Goal: Obtain resource: Obtain resource

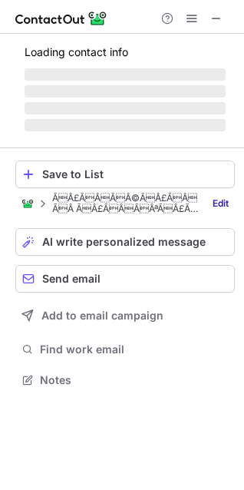
scroll to position [402, 244]
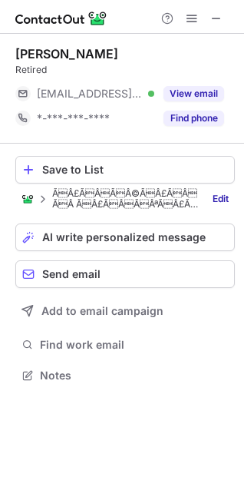
scroll to position [7, 7]
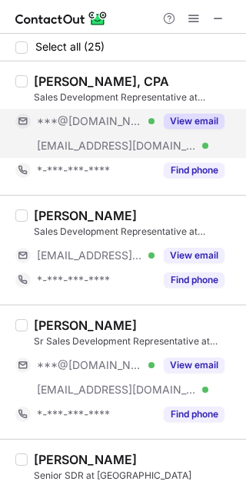
click at [196, 114] on button "View email" at bounding box center [194, 121] width 61 height 15
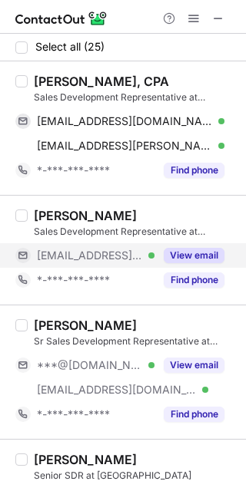
click at [178, 258] on button "View email" at bounding box center [194, 255] width 61 height 15
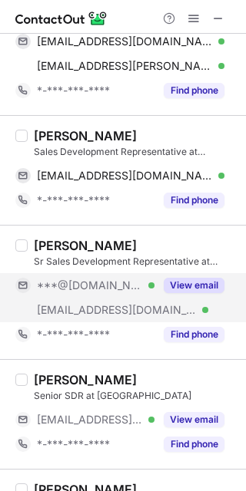
scroll to position [77, 0]
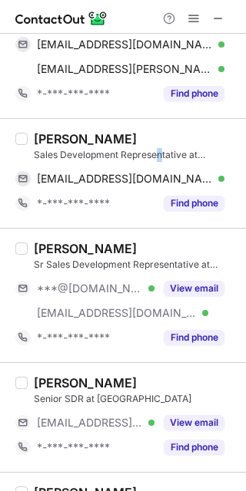
drag, startPoint x: 2, startPoint y: 259, endPoint x: 159, endPoint y: 162, distance: 184.5
click at [159, 162] on div "Lauren Kennedy Sales Development Representative at Ramp lkennedy@ramp.com Verif…" at bounding box center [132, 173] width 209 height 84
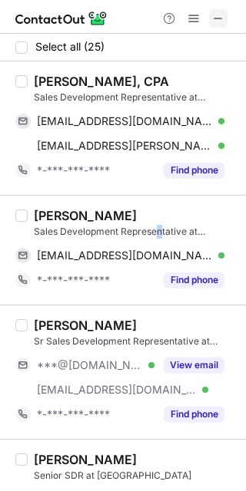
click at [223, 21] on span at bounding box center [218, 18] width 12 height 12
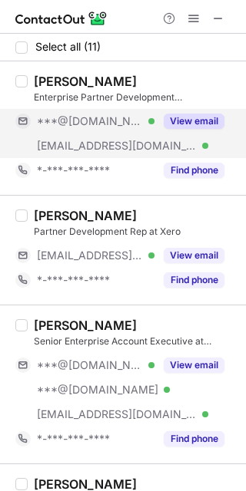
click at [179, 121] on button "View email" at bounding box center [194, 121] width 61 height 15
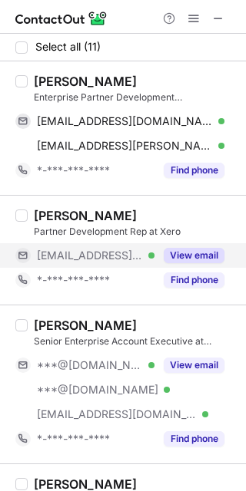
click at [197, 255] on button "View email" at bounding box center [194, 255] width 61 height 15
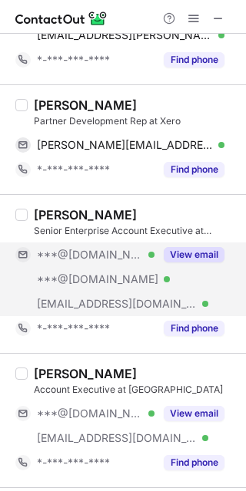
click at [187, 256] on button "View email" at bounding box center [194, 254] width 61 height 15
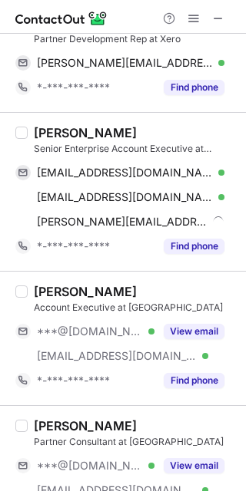
scroll to position [193, 0]
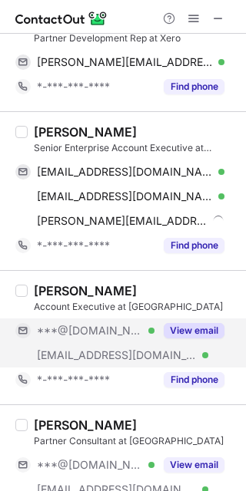
click at [167, 323] on button "View email" at bounding box center [194, 330] width 61 height 15
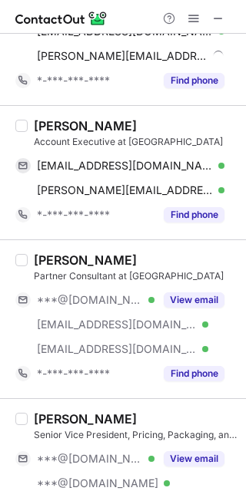
scroll to position [359, 0]
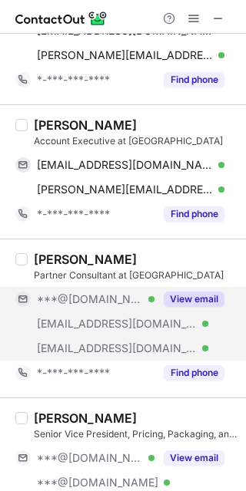
click at [199, 300] on button "View email" at bounding box center [194, 299] width 61 height 15
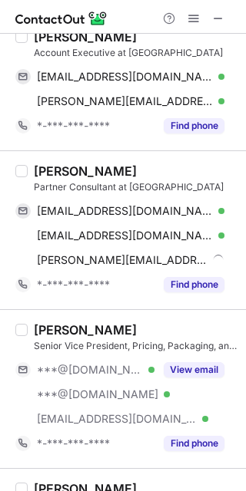
scroll to position [450, 0]
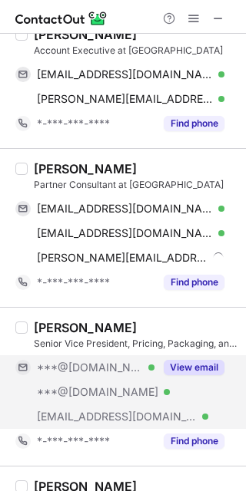
click at [167, 364] on button "View email" at bounding box center [194, 367] width 61 height 15
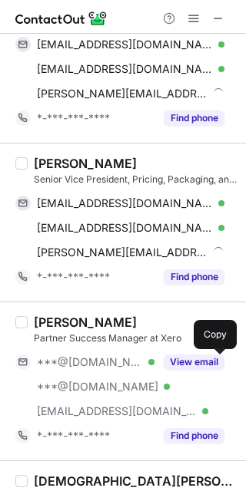
scroll to position [616, 0]
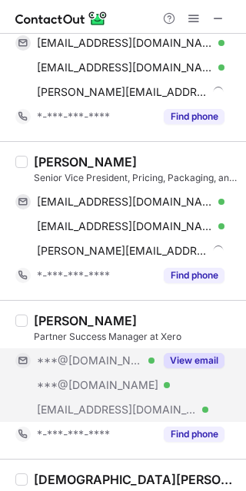
click at [177, 363] on button "View email" at bounding box center [194, 360] width 61 height 15
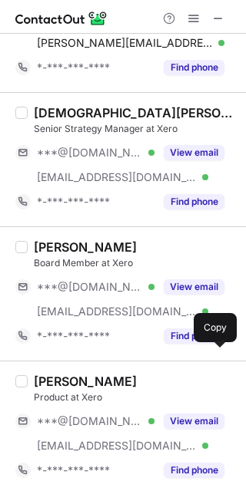
scroll to position [986, 0]
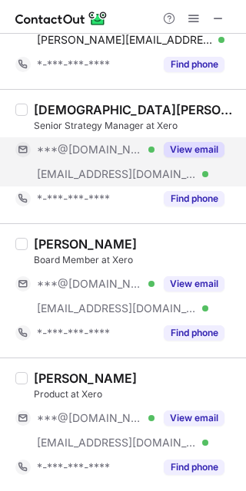
click at [183, 150] on button "View email" at bounding box center [194, 149] width 61 height 15
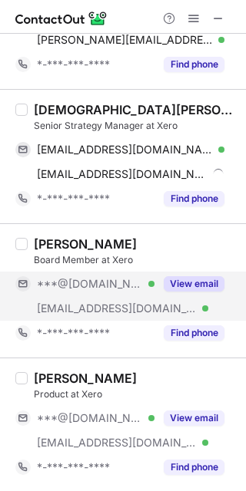
click at [196, 273] on div "View email" at bounding box center [189, 284] width 70 height 25
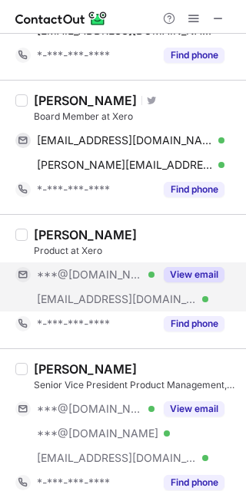
click at [185, 273] on button "View email" at bounding box center [194, 274] width 61 height 15
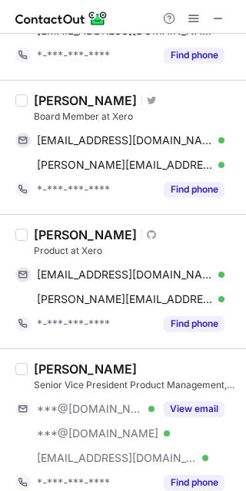
scroll to position [1144, 0]
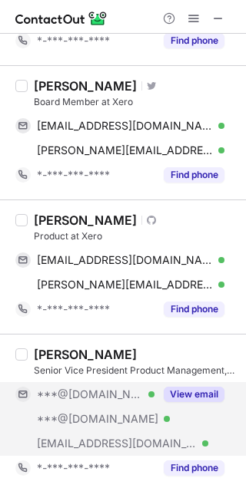
click at [179, 395] on button "View email" at bounding box center [194, 394] width 61 height 15
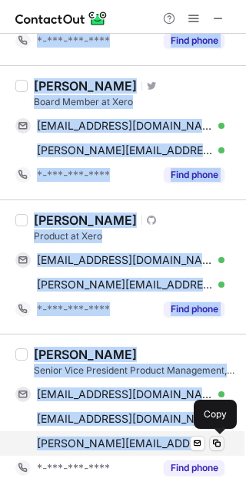
drag, startPoint x: 30, startPoint y: 68, endPoint x: 216, endPoint y: 448, distance: 423.0
copy div "Abigail Stratton Enterprise Partner Development Representative at Xero abbystra…"
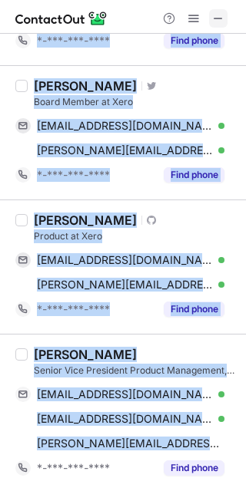
click at [223, 12] on span at bounding box center [218, 18] width 12 height 12
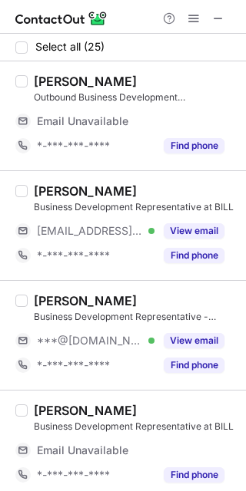
scroll to position [83, 0]
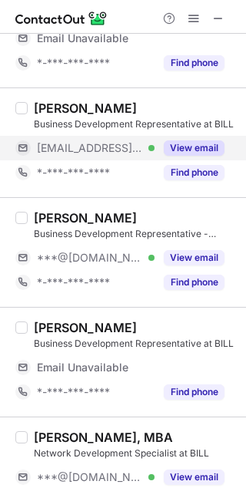
click at [206, 145] on button "View email" at bounding box center [194, 147] width 61 height 15
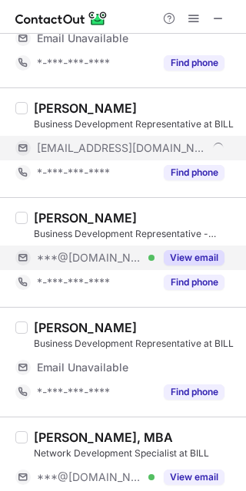
click at [174, 263] on button "View email" at bounding box center [194, 257] width 61 height 15
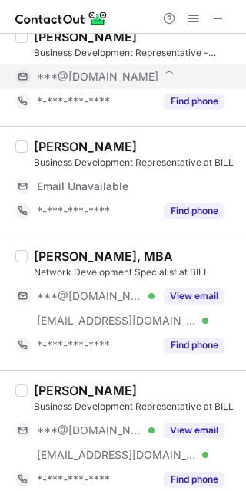
scroll to position [266, 0]
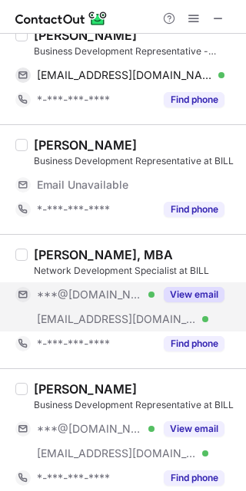
click at [192, 292] on button "View email" at bounding box center [194, 294] width 61 height 15
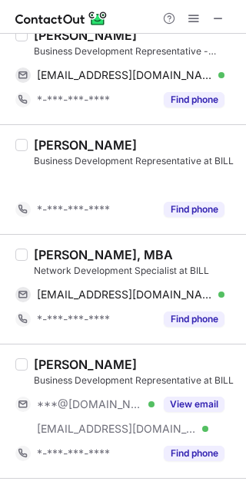
scroll to position [241, 0]
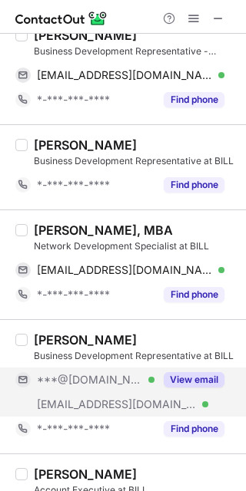
click at [187, 380] on button "View email" at bounding box center [194, 379] width 61 height 15
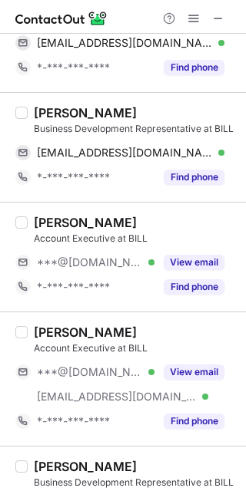
scroll to position [470, 0]
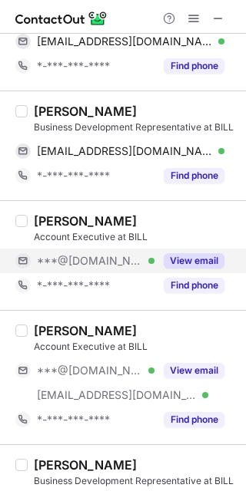
click at [174, 254] on button "View email" at bounding box center [194, 260] width 61 height 15
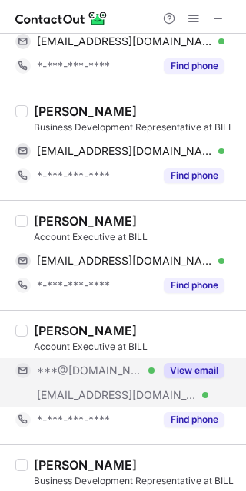
click at [173, 361] on div "View email" at bounding box center [189, 371] width 70 height 25
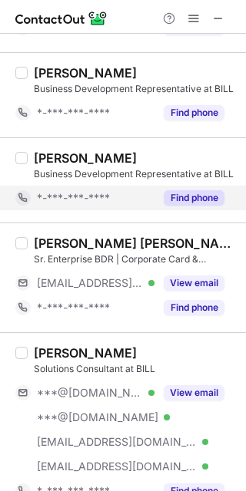
scroll to position [866, 0]
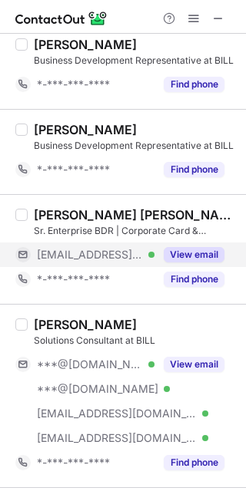
click at [186, 258] on button "View email" at bounding box center [194, 254] width 61 height 15
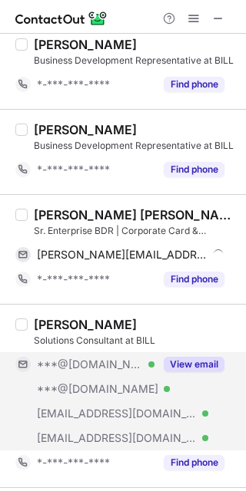
click at [177, 363] on button "View email" at bounding box center [194, 364] width 61 height 15
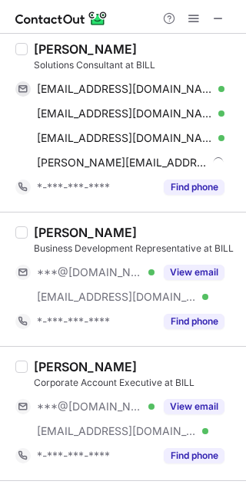
scroll to position [1243, 0]
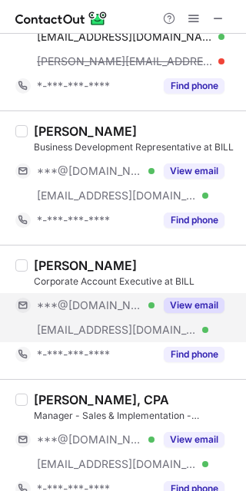
click at [183, 303] on button "View email" at bounding box center [194, 305] width 61 height 15
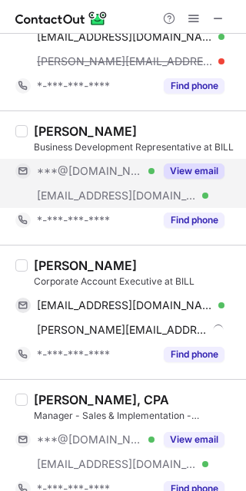
click at [183, 164] on button "View email" at bounding box center [194, 171] width 61 height 15
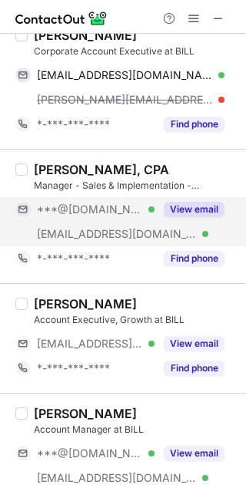
click at [178, 212] on button "View email" at bounding box center [194, 209] width 61 height 15
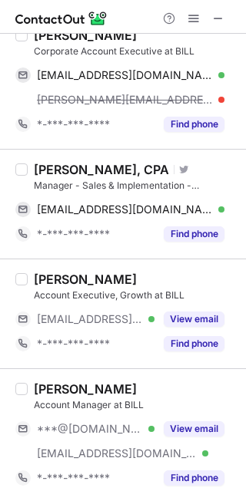
click at [179, 302] on div "Kevin van Uitert Account Executive, Growth at BILL ***@bill.com Verified View e…" at bounding box center [132, 314] width 209 height 84
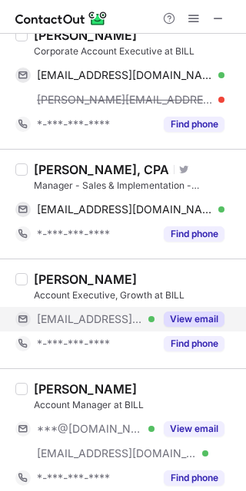
click at [168, 322] on button "View email" at bounding box center [194, 319] width 61 height 15
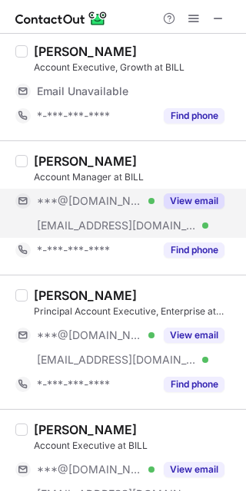
click at [191, 193] on button "View email" at bounding box center [194, 200] width 61 height 15
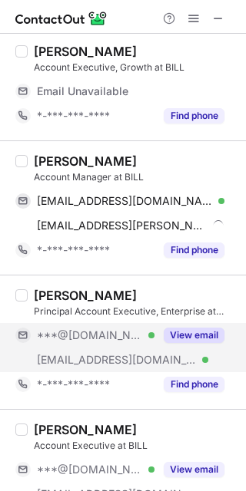
click at [177, 338] on button "View email" at bounding box center [194, 335] width 61 height 15
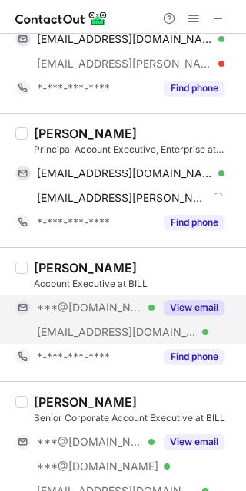
click at [202, 296] on div "View email" at bounding box center [189, 308] width 70 height 25
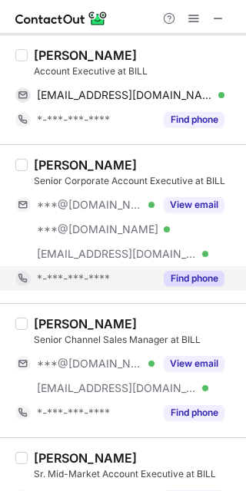
scroll to position [1928, 0]
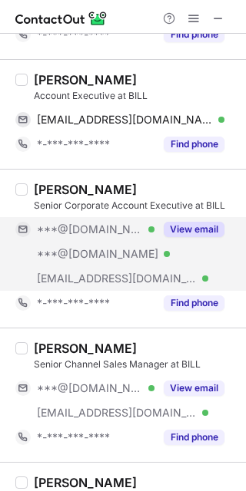
click at [183, 228] on button "View email" at bounding box center [194, 229] width 61 height 15
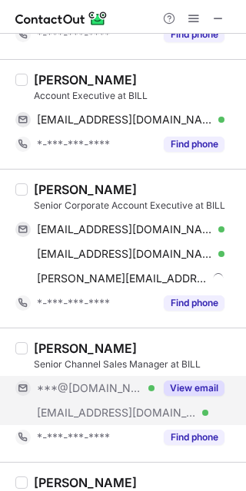
click at [180, 389] on button "View email" at bounding box center [194, 388] width 61 height 15
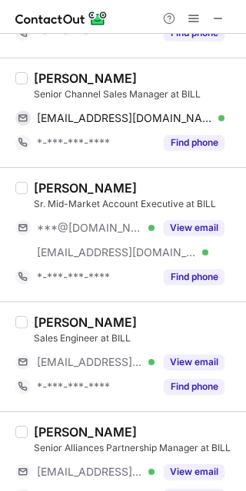
scroll to position [2335, 0]
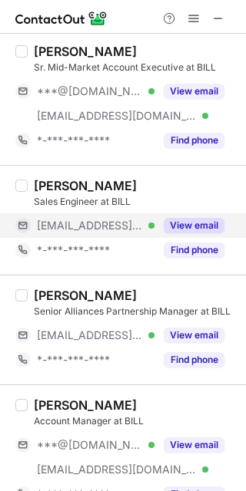
click at [194, 218] on button "View email" at bounding box center [194, 225] width 61 height 15
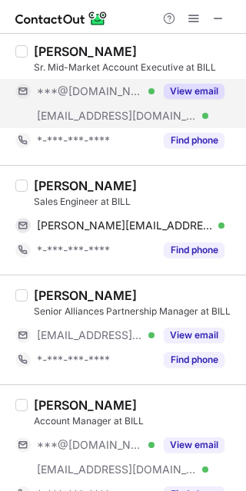
click at [200, 92] on button "View email" at bounding box center [194, 91] width 61 height 15
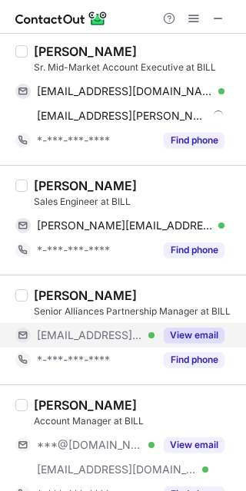
click at [170, 332] on button "View email" at bounding box center [194, 335] width 61 height 15
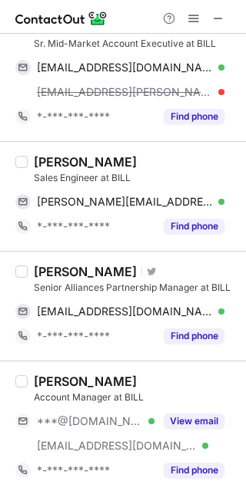
click at [190, 404] on div "Hayden Rodda Account Manager at BILL ***@gmail.com Verified ***@bill.com Verifi…" at bounding box center [132, 428] width 209 height 109
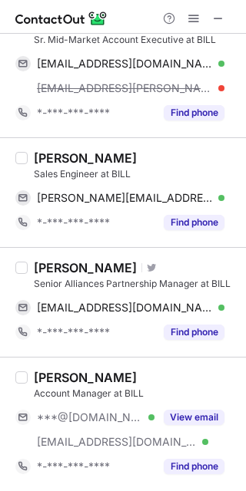
scroll to position [2285, 0]
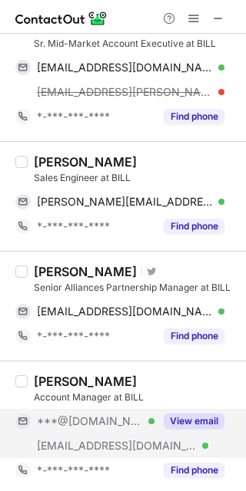
click at [188, 414] on button "View email" at bounding box center [194, 421] width 61 height 15
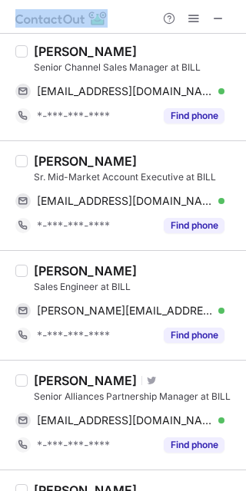
scroll to position [2236, 0]
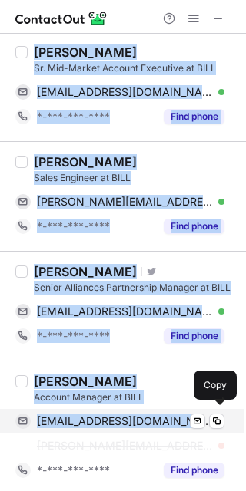
drag, startPoint x: 29, startPoint y: 92, endPoint x: 177, endPoint y: 419, distance: 359.0
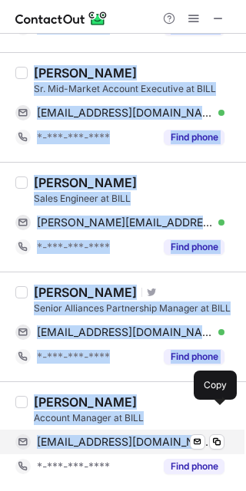
scroll to position [2212, 0]
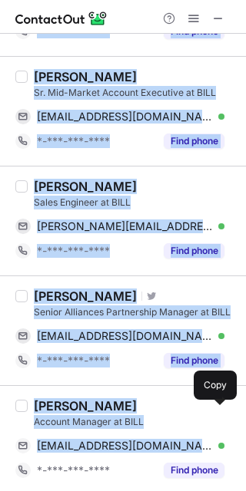
copy div "Aren Saini Business Development Representative - Accounting at BILL caliasaini@…"
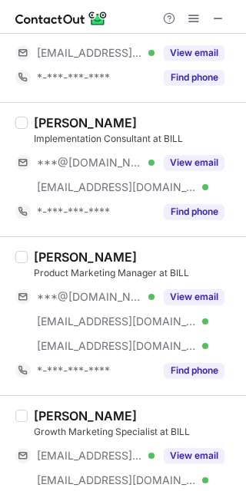
scroll to position [0, 0]
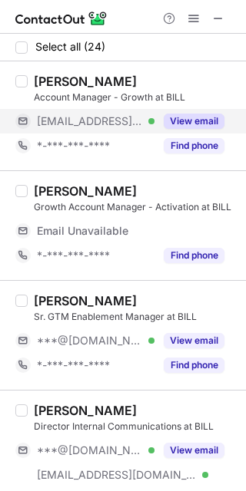
click at [188, 124] on button "View email" at bounding box center [194, 121] width 61 height 15
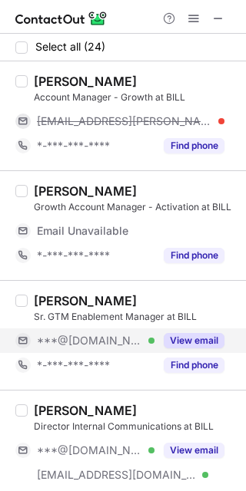
click at [170, 337] on button "View email" at bounding box center [194, 340] width 61 height 15
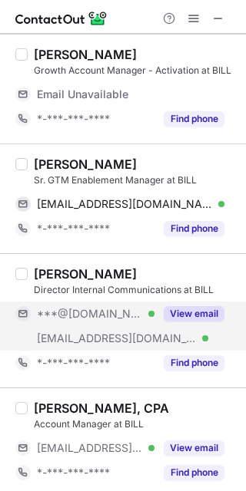
click at [197, 316] on button "View email" at bounding box center [194, 313] width 61 height 15
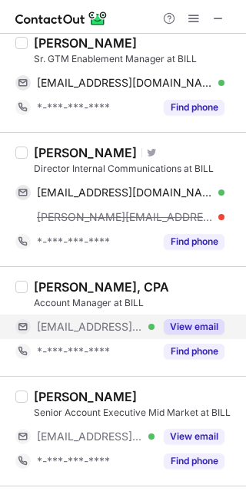
click at [193, 324] on button "View email" at bounding box center [194, 326] width 61 height 15
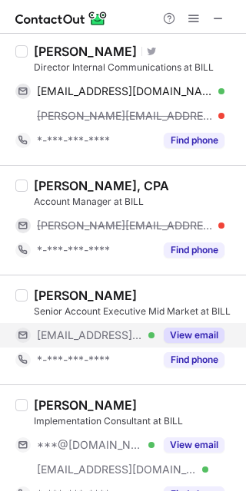
click at [199, 329] on button "View email" at bounding box center [194, 335] width 61 height 15
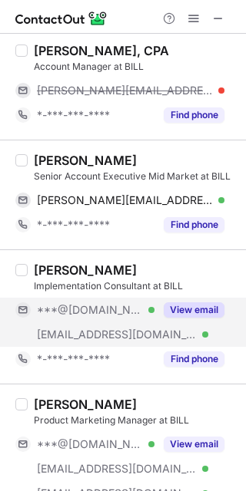
click at [197, 310] on button "View email" at bounding box center [194, 309] width 61 height 15
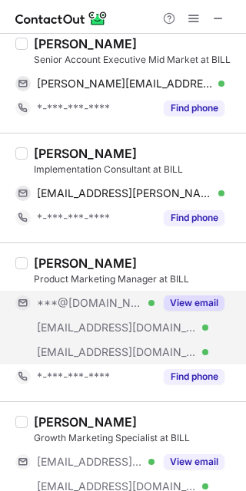
click at [193, 306] on button "View email" at bounding box center [194, 303] width 61 height 15
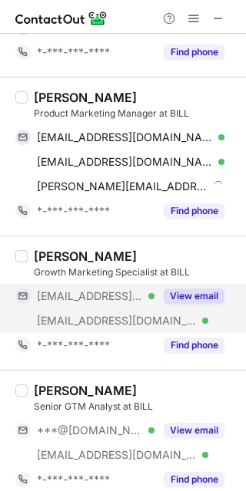
click at [195, 289] on button "View email" at bounding box center [194, 296] width 61 height 15
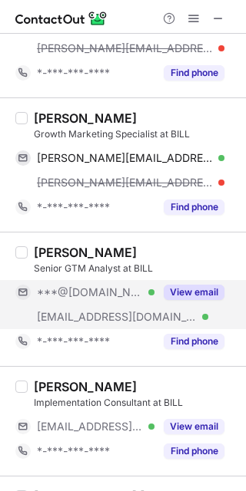
click at [188, 293] on button "View email" at bounding box center [194, 292] width 61 height 15
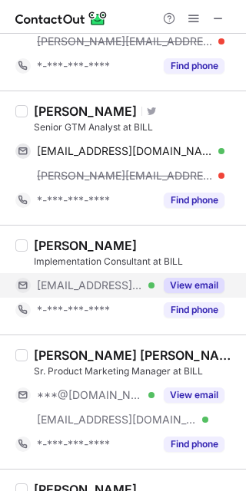
click at [183, 293] on button "View email" at bounding box center [194, 285] width 61 height 15
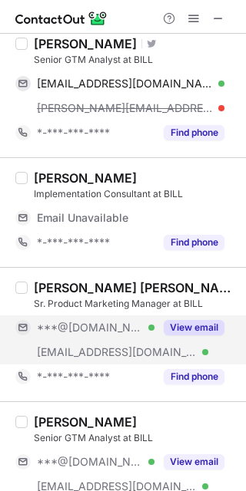
click at [175, 328] on button "View email" at bounding box center [194, 327] width 61 height 15
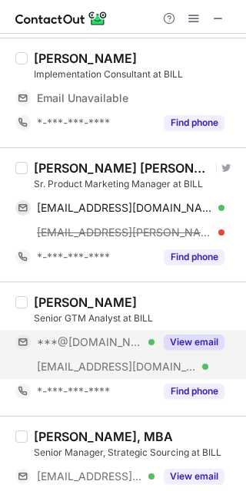
click at [179, 339] on button "View email" at bounding box center [194, 342] width 61 height 15
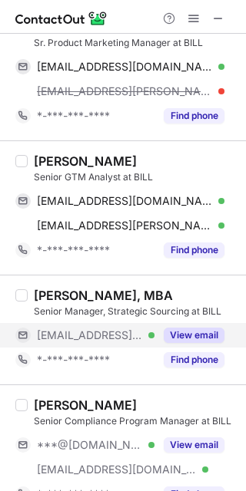
click at [184, 335] on button "View email" at bounding box center [194, 335] width 61 height 15
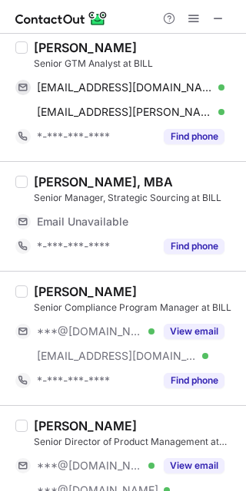
scroll to position [1406, 0]
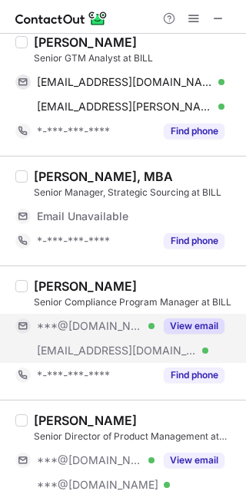
click at [191, 314] on div "View email" at bounding box center [189, 326] width 70 height 25
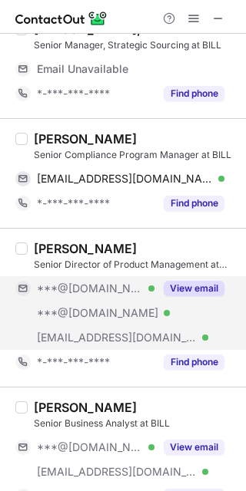
click at [201, 289] on button "View email" at bounding box center [194, 288] width 61 height 15
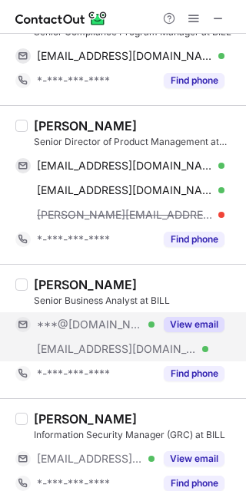
click at [188, 334] on div "View email" at bounding box center [189, 324] width 70 height 25
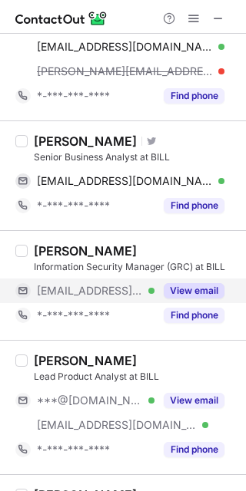
click at [205, 293] on button "View email" at bounding box center [194, 290] width 61 height 15
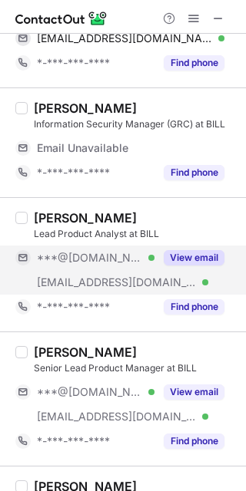
click at [205, 253] on button "View email" at bounding box center [194, 257] width 61 height 15
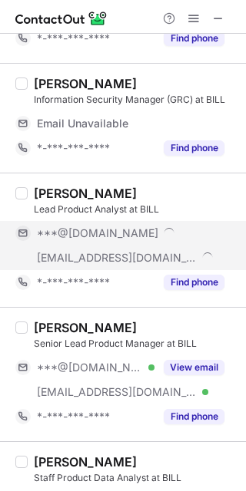
scroll to position [1839, 0]
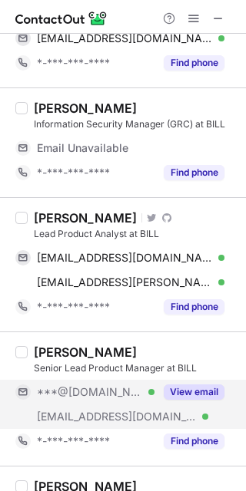
click at [180, 380] on div "View email" at bounding box center [189, 392] width 70 height 25
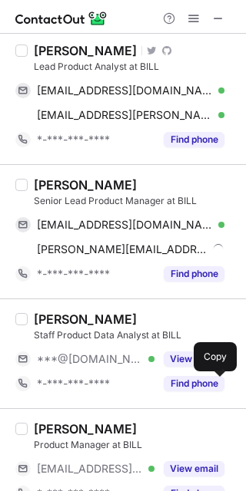
scroll to position [2021, 0]
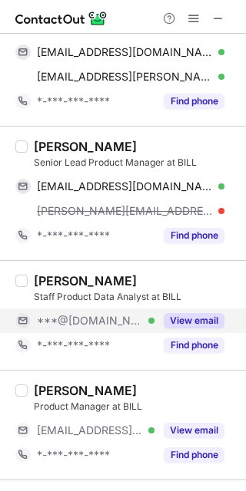
click at [180, 319] on button "View email" at bounding box center [194, 320] width 61 height 15
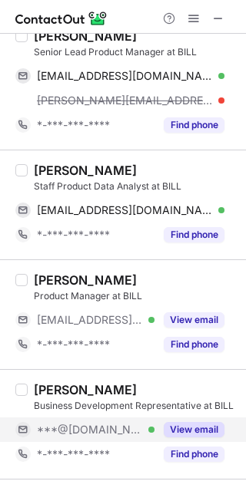
click at [179, 428] on button "View email" at bounding box center [194, 429] width 61 height 15
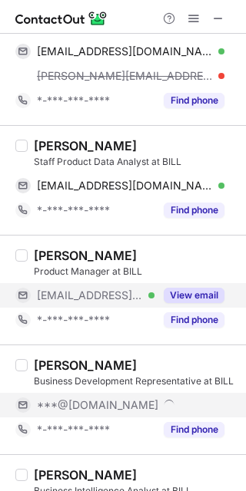
scroll to position [2107, 0]
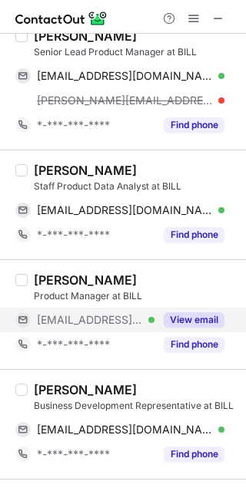
click at [193, 319] on button "View email" at bounding box center [194, 319] width 61 height 15
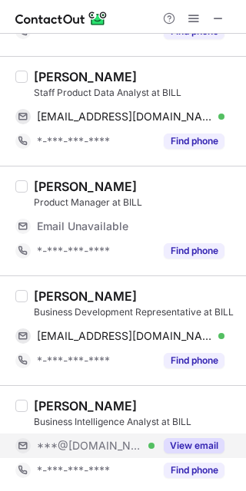
scroll to position [2176, 0]
click at [182, 444] on button "View email" at bounding box center [194, 445] width 61 height 15
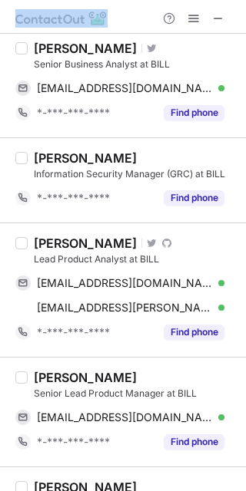
scroll to position [2127, 0]
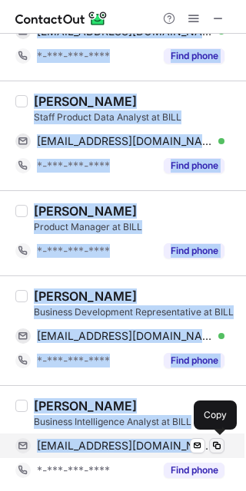
drag, startPoint x: 30, startPoint y: 128, endPoint x: 220, endPoint y: 440, distance: 365.2
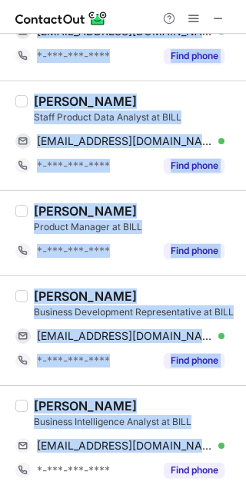
copy div "Caity Riley Sr. GTM Enablement Manager at BILL caityriley3@gmail.com Verified S…"
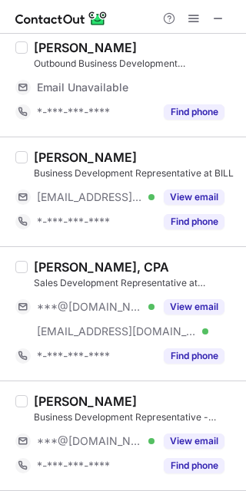
scroll to position [0, 0]
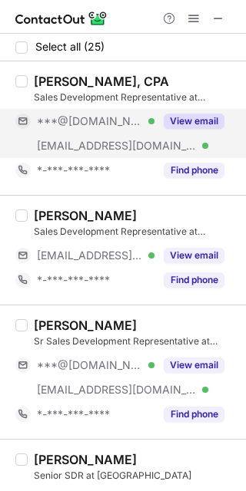
click at [175, 121] on button "View email" at bounding box center [194, 121] width 61 height 15
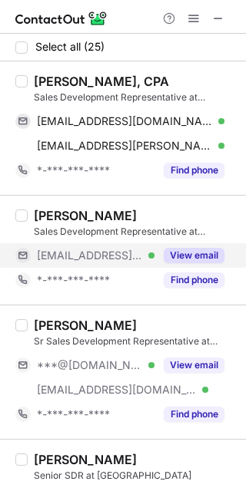
click at [183, 255] on button "View email" at bounding box center [194, 255] width 61 height 15
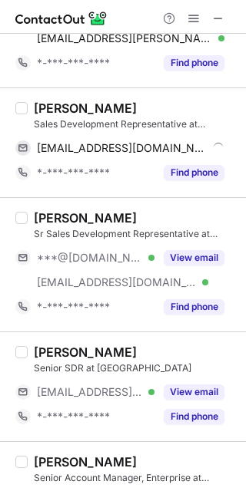
click at [183, 255] on button "View email" at bounding box center [194, 257] width 61 height 15
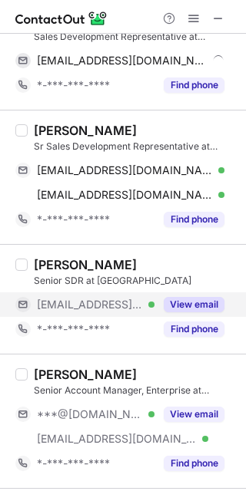
click at [174, 298] on button "View email" at bounding box center [194, 304] width 61 height 15
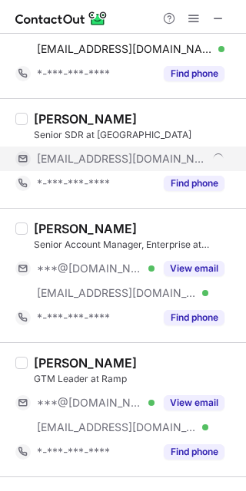
scroll to position [341, 0]
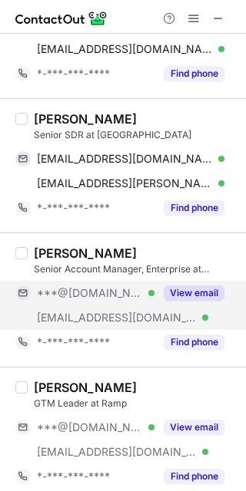
click at [176, 291] on button "View email" at bounding box center [194, 293] width 61 height 15
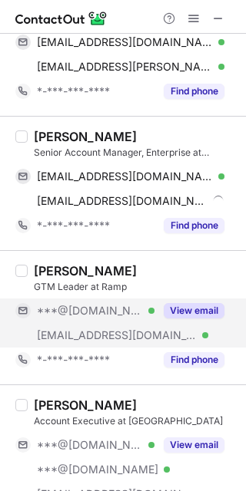
click at [182, 316] on button "View email" at bounding box center [194, 310] width 61 height 15
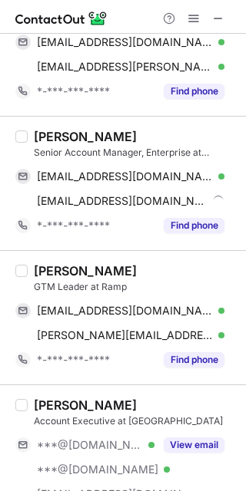
scroll to position [636, 0]
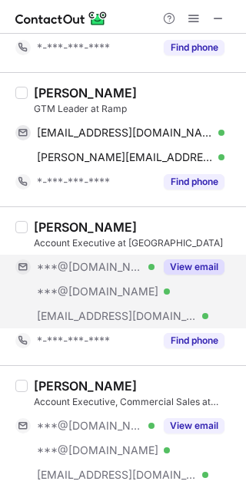
click at [186, 269] on button "View email" at bounding box center [194, 266] width 61 height 15
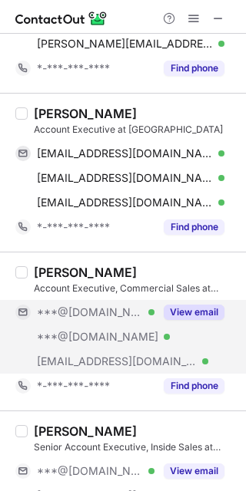
click at [177, 310] on button "View email" at bounding box center [194, 312] width 61 height 15
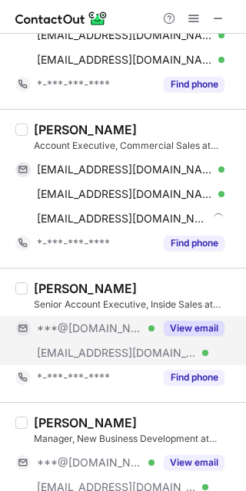
click at [190, 318] on div "View email" at bounding box center [189, 328] width 70 height 25
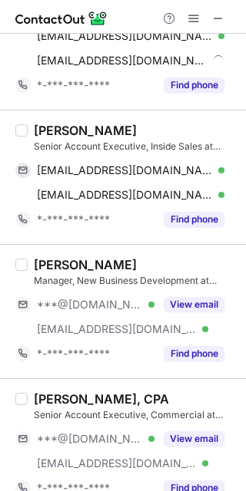
scroll to position [1052, 0]
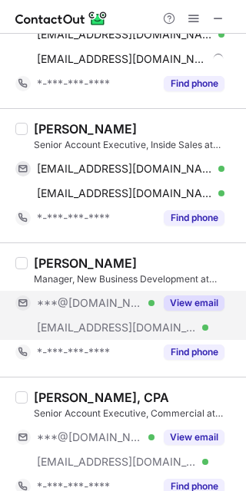
click at [171, 304] on button "View email" at bounding box center [194, 303] width 61 height 15
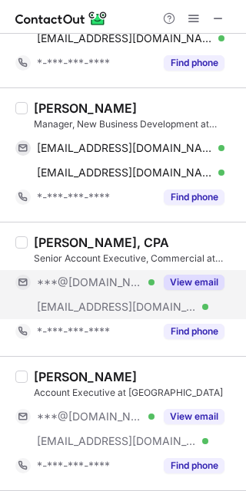
click at [200, 275] on button "View email" at bounding box center [194, 282] width 61 height 15
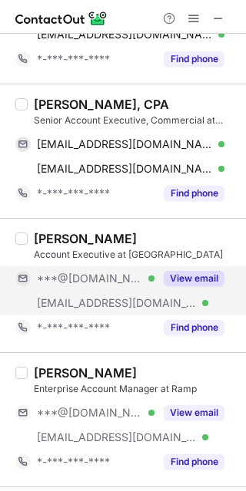
click at [193, 279] on button "View email" at bounding box center [194, 278] width 61 height 15
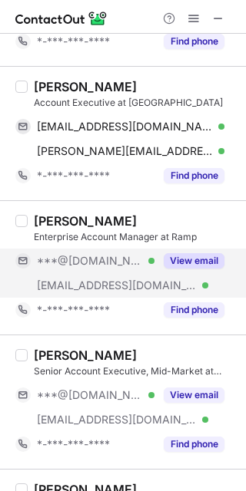
click at [193, 253] on button "View email" at bounding box center [194, 260] width 61 height 15
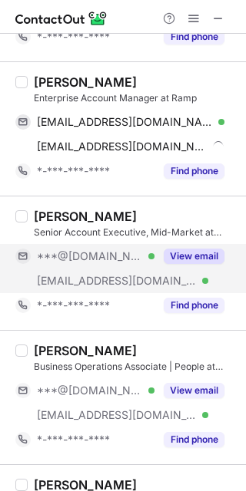
click at [190, 254] on button "View email" at bounding box center [194, 256] width 61 height 15
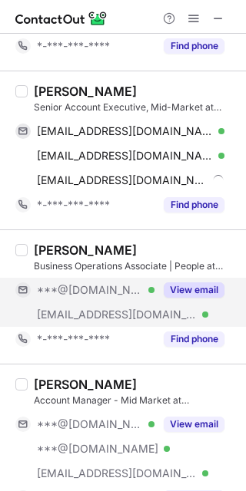
click at [179, 289] on button "View email" at bounding box center [194, 290] width 61 height 15
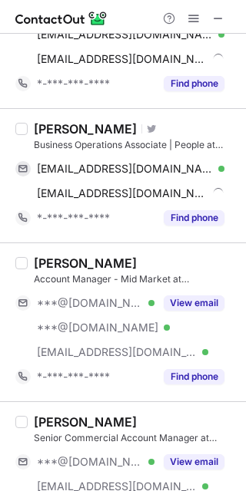
scroll to position [1889, 0]
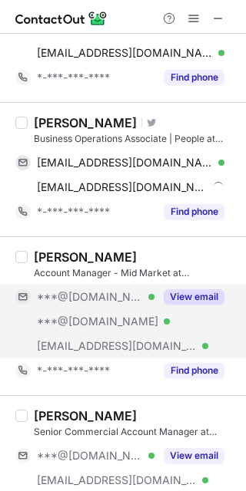
click at [182, 289] on button "View email" at bounding box center [194, 296] width 61 height 15
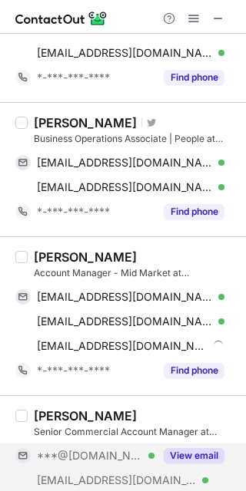
click at [179, 454] on button "View email" at bounding box center [194, 455] width 61 height 15
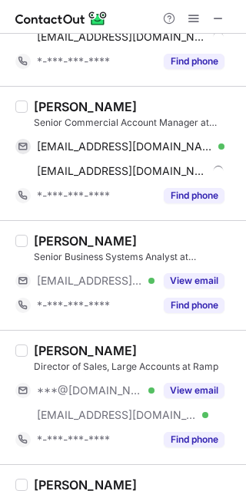
scroll to position [2241, 0]
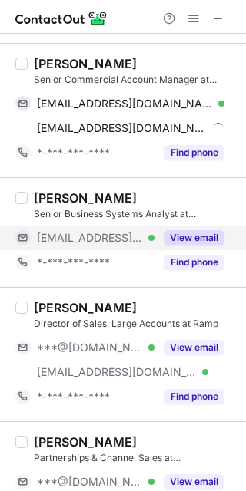
click at [181, 238] on button "View email" at bounding box center [194, 237] width 61 height 15
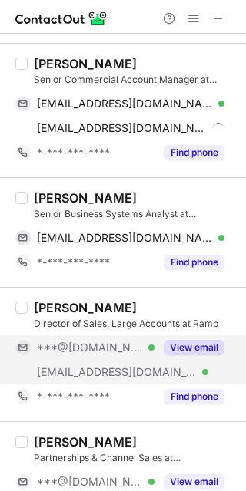
click at [187, 349] on button "View email" at bounding box center [194, 347] width 61 height 15
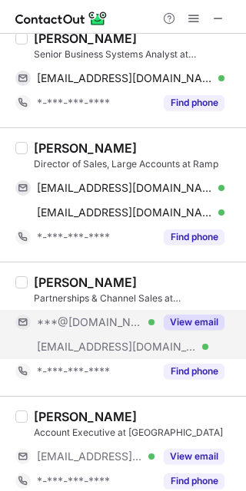
click at [203, 310] on div "View email" at bounding box center [189, 322] width 70 height 25
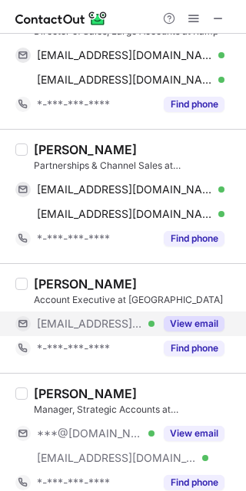
click at [190, 318] on button "View email" at bounding box center [194, 323] width 61 height 15
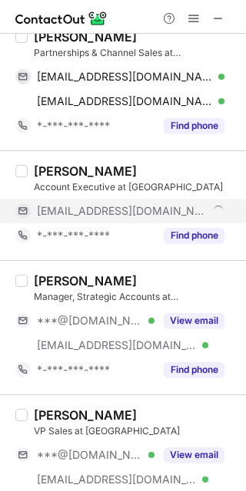
scroll to position [2647, 0]
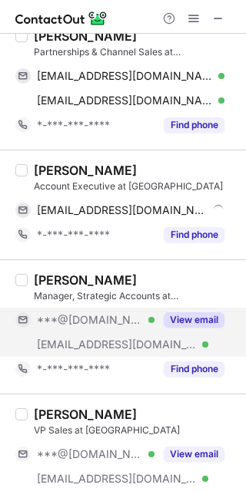
click at [189, 308] on div "View email" at bounding box center [189, 320] width 70 height 25
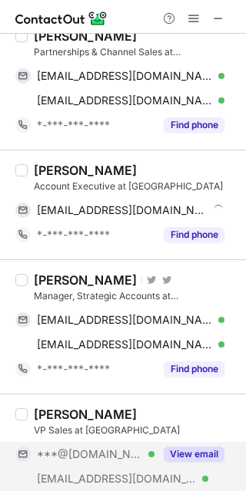
click at [180, 447] on button "View email" at bounding box center [194, 454] width 61 height 15
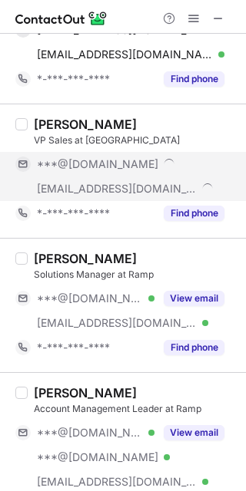
scroll to position [2998, 0]
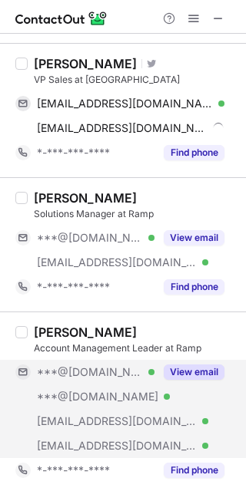
click at [190, 365] on button "View email" at bounding box center [194, 372] width 61 height 15
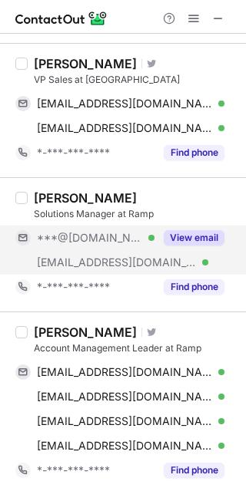
click at [199, 234] on button "View email" at bounding box center [194, 237] width 61 height 15
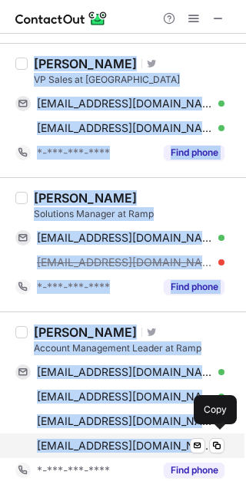
drag, startPoint x: 33, startPoint y: 71, endPoint x: 179, endPoint y: 444, distance: 400.6
copy div "Will Schlosser, CPA Sales Development Representative at Ramp wschlosser6@gmail.…"
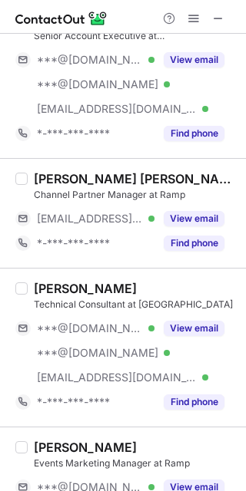
scroll to position [0, 0]
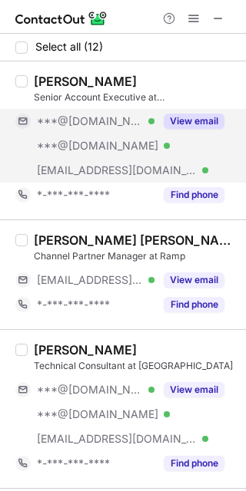
click at [177, 120] on button "View email" at bounding box center [194, 121] width 61 height 15
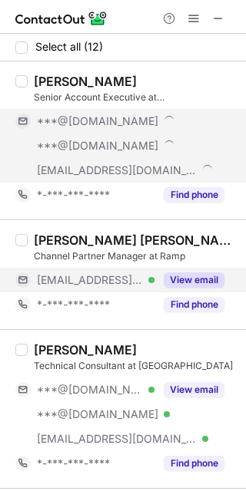
click at [194, 279] on button "View email" at bounding box center [194, 280] width 61 height 15
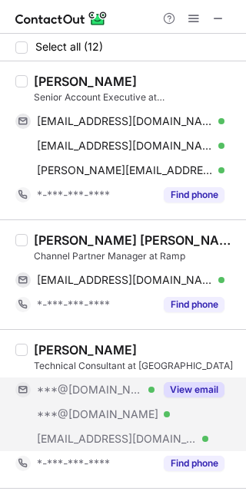
click at [183, 390] on button "View email" at bounding box center [194, 389] width 61 height 15
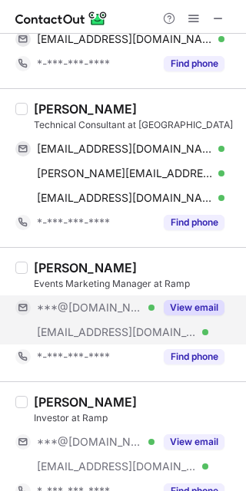
click at [210, 303] on button "View email" at bounding box center [194, 307] width 61 height 15
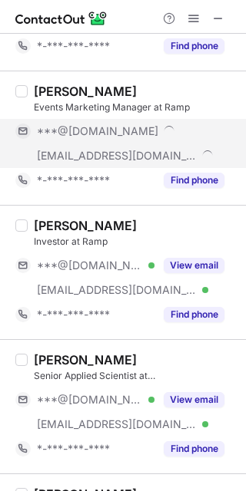
scroll to position [419, 0]
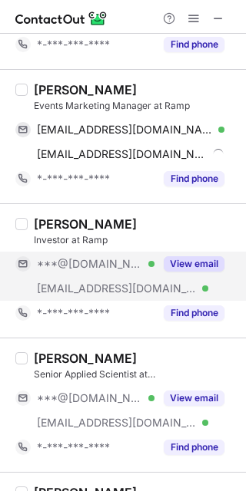
click at [183, 264] on button "View email" at bounding box center [194, 263] width 61 height 15
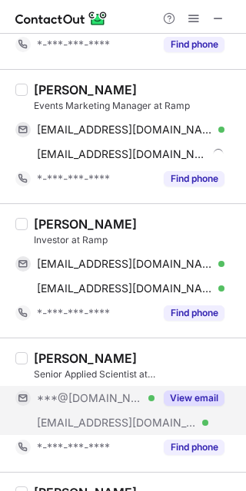
click at [174, 393] on button "View email" at bounding box center [194, 398] width 61 height 15
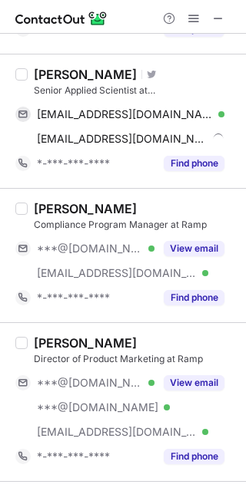
scroll to position [705, 0]
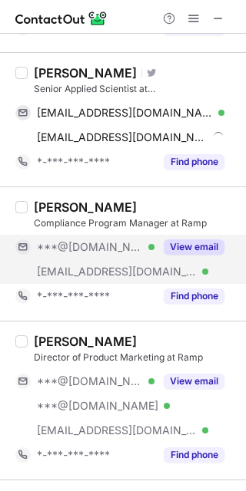
click at [190, 242] on button "View email" at bounding box center [194, 247] width 61 height 15
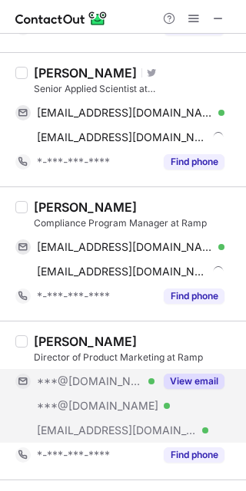
click at [186, 381] on button "View email" at bounding box center [194, 381] width 61 height 15
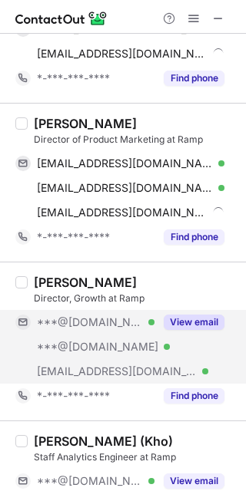
click at [202, 311] on div "View email" at bounding box center [189, 322] width 70 height 25
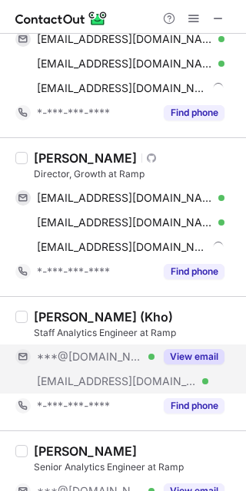
click at [205, 349] on button "View email" at bounding box center [194, 356] width 61 height 15
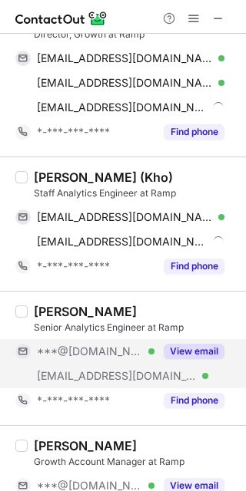
click at [194, 350] on button "View email" at bounding box center [194, 351] width 61 height 15
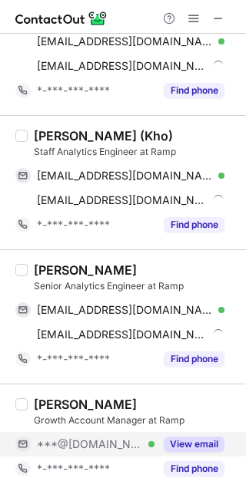
click at [183, 432] on div "View email" at bounding box center [189, 444] width 70 height 25
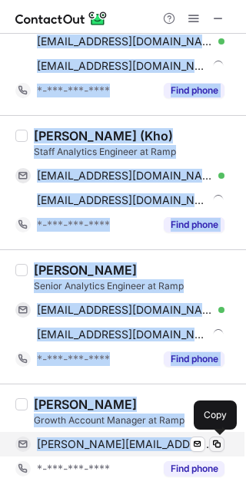
drag, startPoint x: 30, startPoint y: 64, endPoint x: 209, endPoint y: 436, distance: 412.4
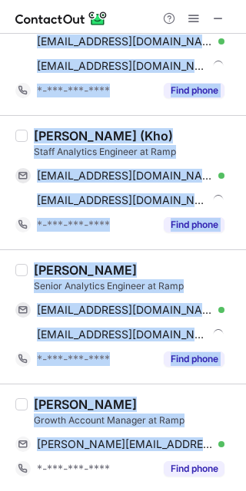
copy div "Calvin Lin Senior Account Executive at Ramp calvinllin@gmail.com Verified Send …"
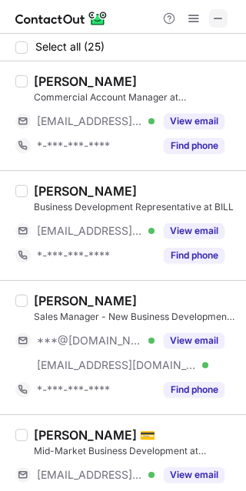
click at [219, 15] on span at bounding box center [218, 18] width 12 height 12
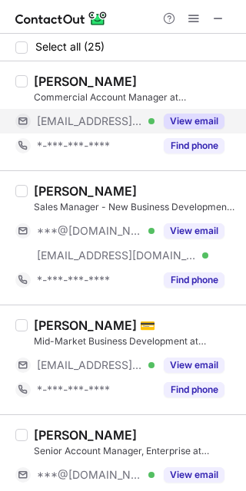
click at [173, 123] on button "View email" at bounding box center [194, 121] width 61 height 15
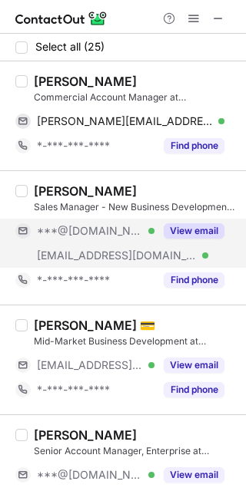
click at [197, 233] on button "View email" at bounding box center [194, 230] width 61 height 15
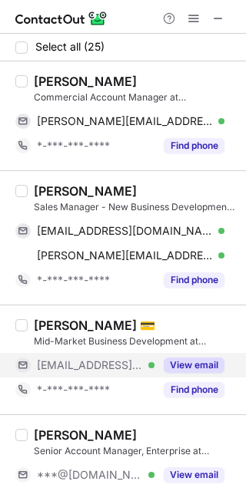
click at [183, 373] on div "View email" at bounding box center [189, 365] width 70 height 25
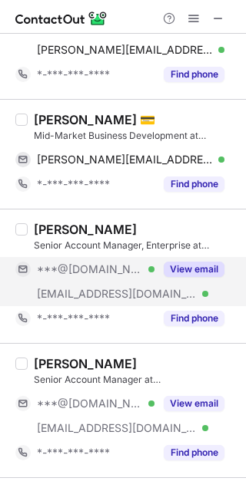
click at [183, 270] on button "View email" at bounding box center [194, 269] width 61 height 15
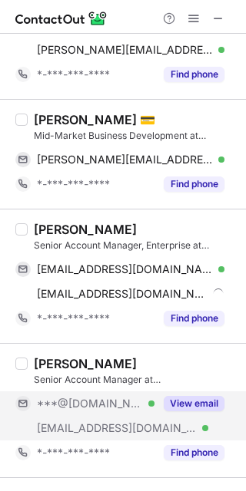
click at [183, 398] on button "View email" at bounding box center [194, 403] width 61 height 15
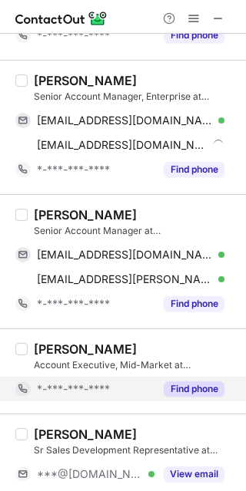
scroll to position [519, 0]
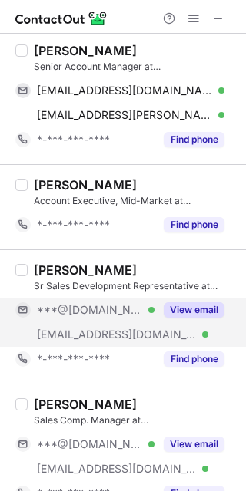
click at [177, 308] on button "View email" at bounding box center [194, 309] width 61 height 15
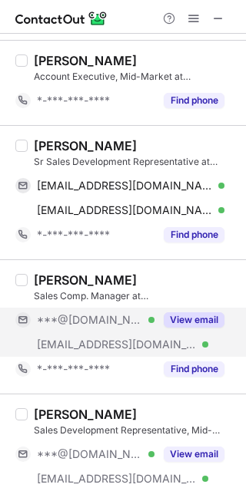
click at [180, 310] on div "View email" at bounding box center [189, 320] width 70 height 25
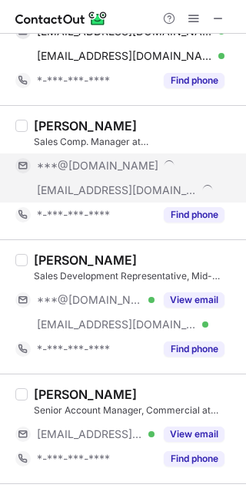
scroll to position [801, 0]
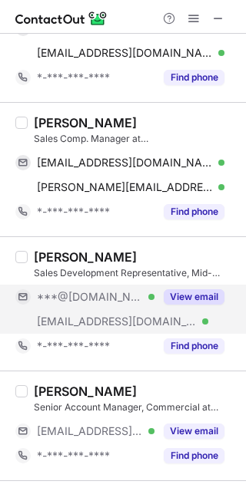
click at [191, 297] on button "View email" at bounding box center [194, 296] width 61 height 15
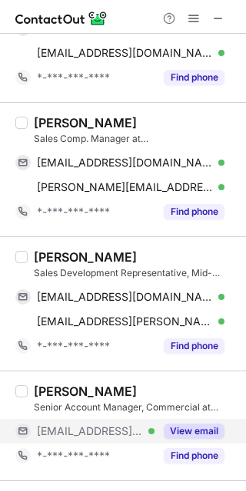
click at [180, 424] on button "View email" at bounding box center [194, 431] width 61 height 15
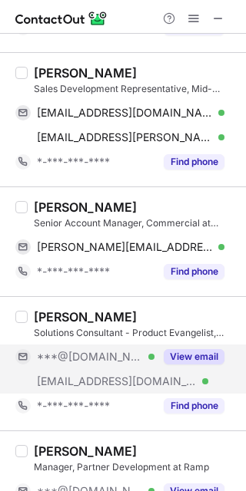
click at [189, 352] on button "View email" at bounding box center [194, 356] width 61 height 15
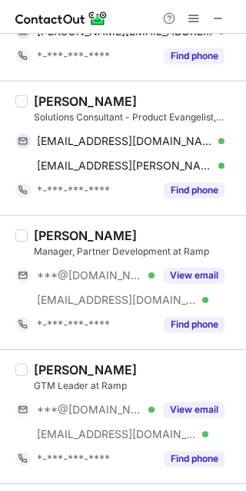
scroll to position [1259, 0]
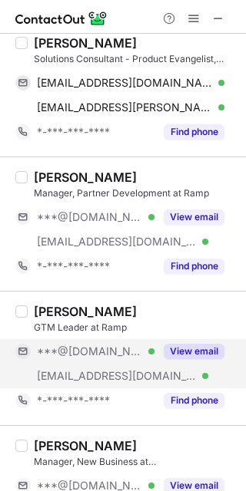
click at [192, 346] on button "View email" at bounding box center [194, 351] width 61 height 15
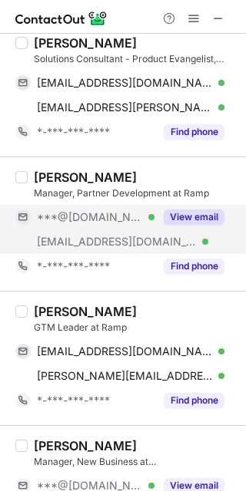
click at [192, 214] on button "View email" at bounding box center [194, 217] width 61 height 15
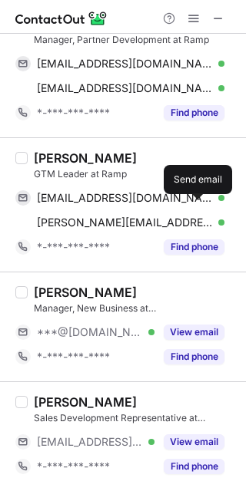
scroll to position [1474, 0]
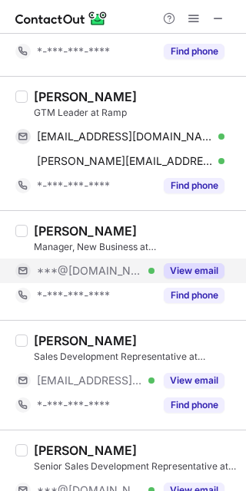
click at [171, 266] on button "View email" at bounding box center [194, 270] width 61 height 15
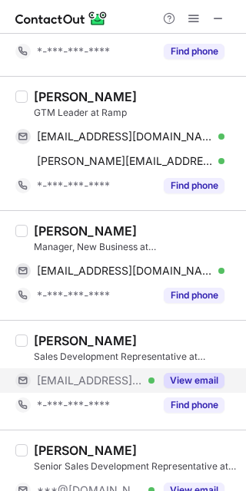
click at [202, 387] on div "View email" at bounding box center [189, 380] width 70 height 25
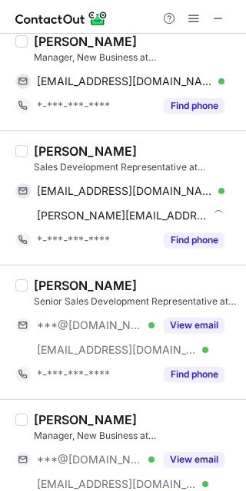
scroll to position [1673, 0]
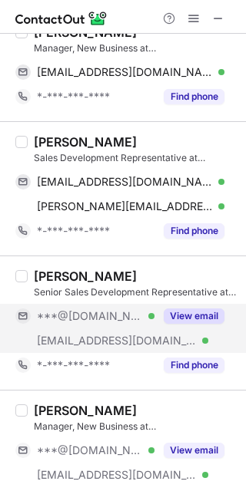
click at [177, 310] on button "View email" at bounding box center [194, 316] width 61 height 15
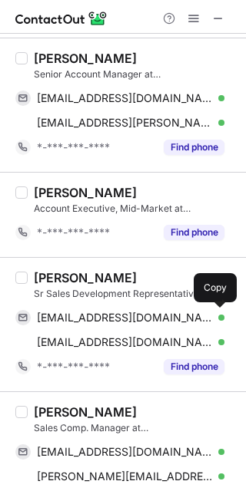
scroll to position [0, 0]
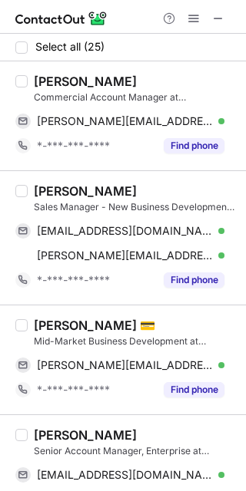
click at [207, 27] on div at bounding box center [194, 18] width 74 height 18
click at [219, 16] on span at bounding box center [218, 18] width 12 height 12
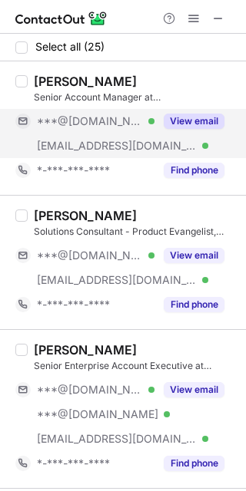
click at [197, 122] on button "View email" at bounding box center [194, 121] width 61 height 15
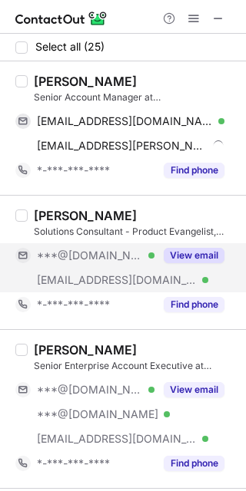
click at [183, 252] on button "View email" at bounding box center [194, 255] width 61 height 15
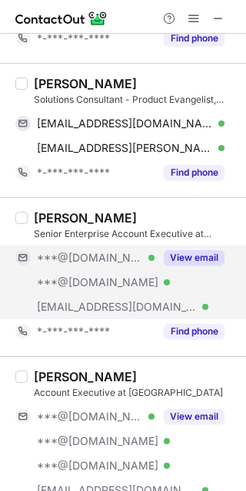
click at [181, 255] on button "View email" at bounding box center [194, 257] width 61 height 15
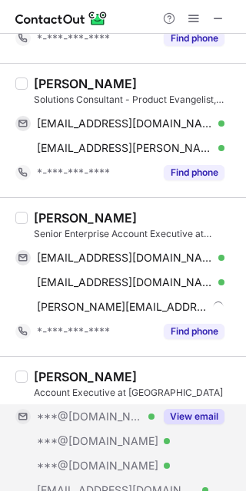
click at [183, 417] on button "View email" at bounding box center [194, 416] width 61 height 15
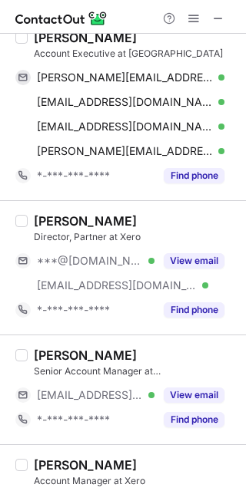
scroll to position [571, 0]
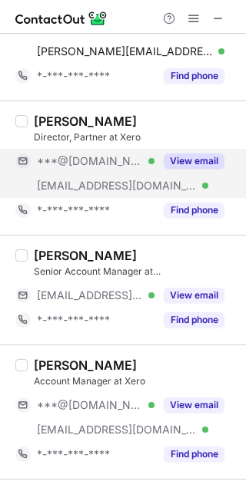
click at [191, 163] on button "View email" at bounding box center [194, 161] width 61 height 15
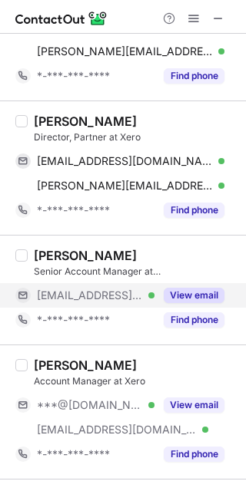
click at [187, 295] on button "View email" at bounding box center [194, 295] width 61 height 15
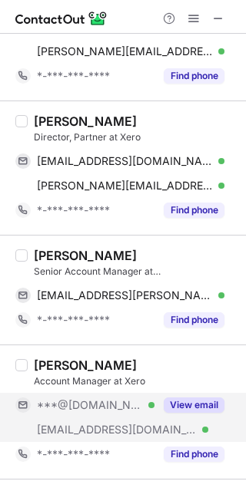
click at [181, 400] on button "View email" at bounding box center [194, 405] width 61 height 15
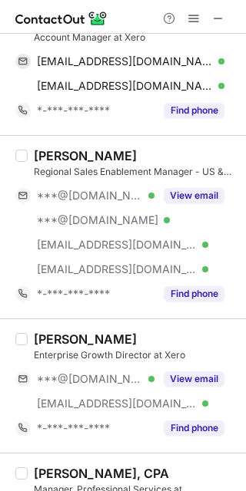
scroll to position [917, 0]
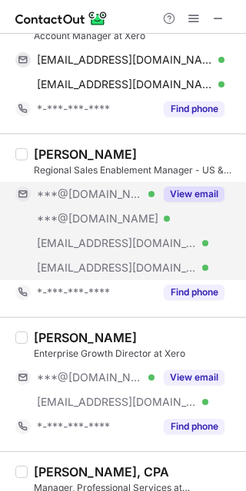
click at [208, 187] on button "View email" at bounding box center [194, 194] width 61 height 15
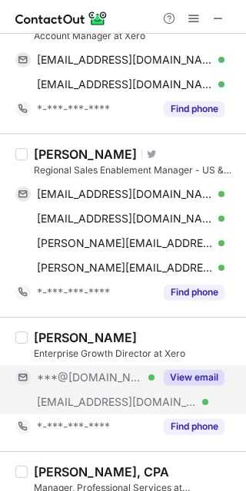
click at [193, 382] on button "View email" at bounding box center [194, 377] width 61 height 15
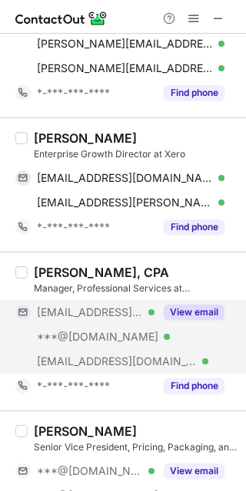
click at [183, 310] on button "View email" at bounding box center [194, 312] width 61 height 15
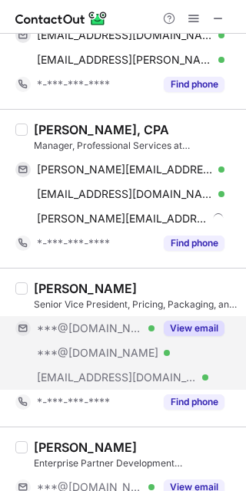
click at [177, 325] on button "View email" at bounding box center [194, 328] width 61 height 15
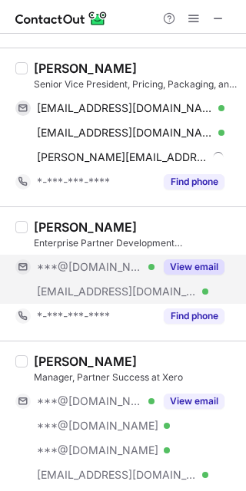
scroll to position [1482, 0]
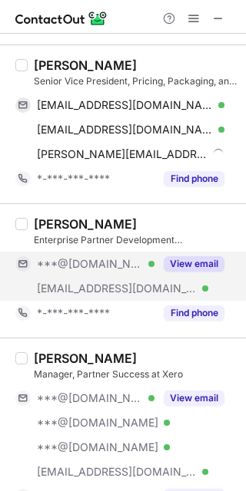
click at [197, 263] on button "View email" at bounding box center [194, 263] width 61 height 15
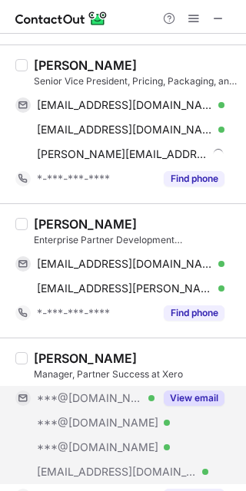
click at [187, 404] on div "View email" at bounding box center [189, 398] width 70 height 25
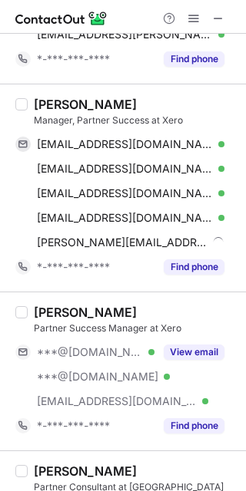
scroll to position [1740, 0]
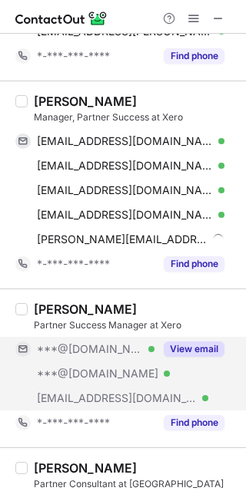
click at [185, 342] on button "View email" at bounding box center [194, 349] width 61 height 15
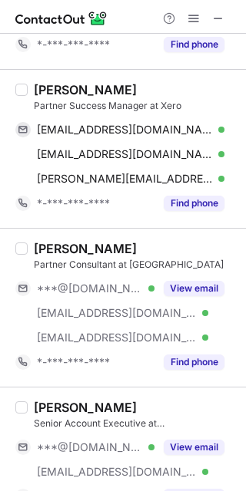
scroll to position [1959, 0]
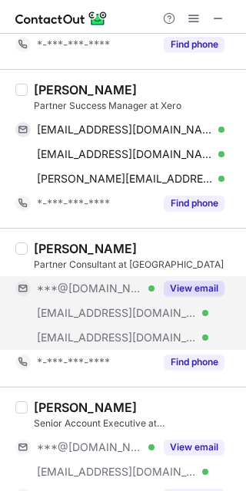
click at [183, 286] on button "View email" at bounding box center [194, 288] width 61 height 15
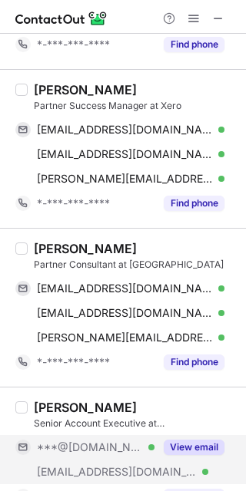
click at [184, 435] on div "View email" at bounding box center [189, 447] width 70 height 25
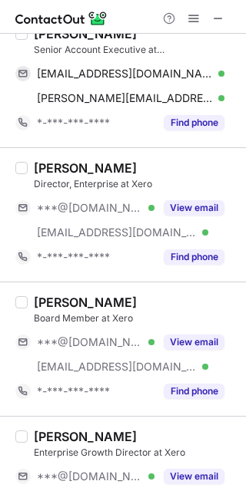
scroll to position [2334, 0]
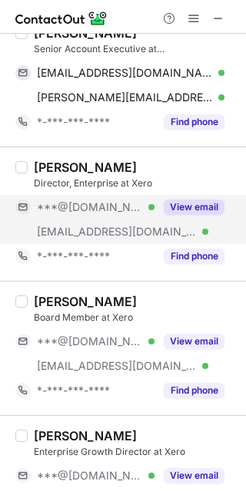
click at [176, 200] on button "View email" at bounding box center [194, 207] width 61 height 15
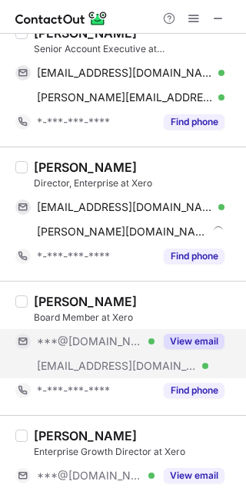
click at [176, 330] on div "View email" at bounding box center [189, 341] width 70 height 25
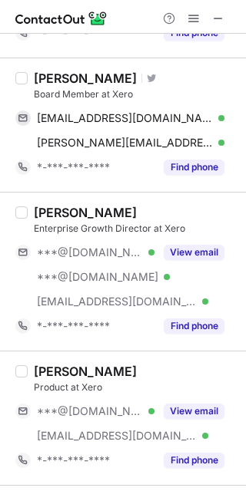
scroll to position [2564, 0]
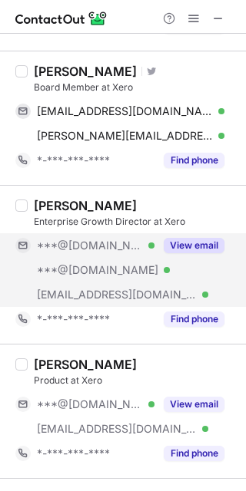
click at [175, 238] on button "View email" at bounding box center [194, 245] width 61 height 15
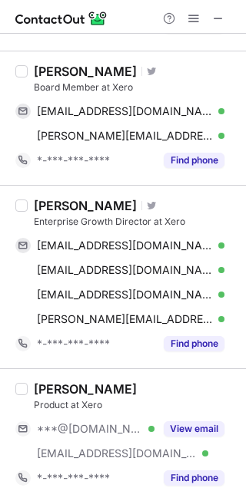
click at [179, 411] on div "[PERSON_NAME] Product at Xero ***@[DOMAIN_NAME] Verified [EMAIL_ADDRESS][DOMAIN…" at bounding box center [132, 436] width 209 height 109
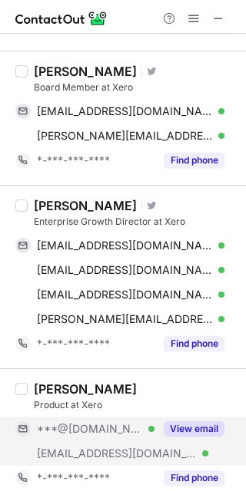
click at [179, 427] on button "View email" at bounding box center [194, 428] width 61 height 15
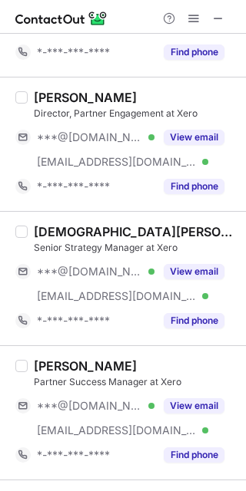
scroll to position [2991, 0]
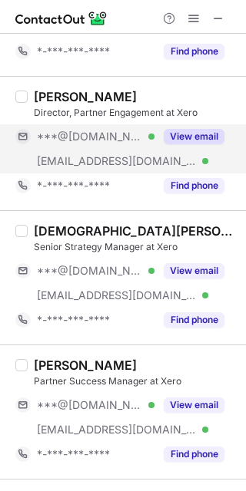
click at [177, 141] on div "View email" at bounding box center [189, 136] width 70 height 25
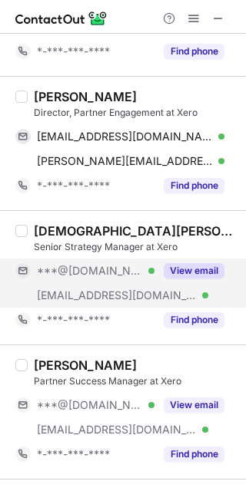
click at [178, 273] on button "View email" at bounding box center [194, 270] width 61 height 15
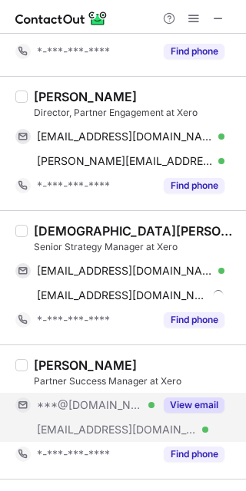
click at [193, 402] on button "View email" at bounding box center [194, 405] width 61 height 15
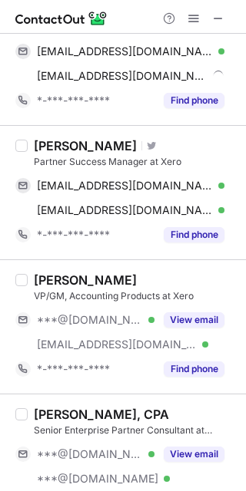
scroll to position [3268, 0]
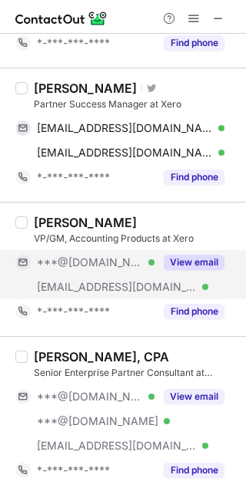
click at [183, 256] on button "View email" at bounding box center [194, 262] width 61 height 15
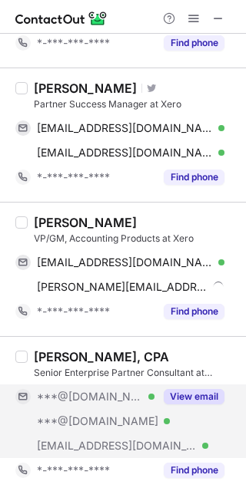
click at [200, 400] on div "View email" at bounding box center [189, 397] width 70 height 25
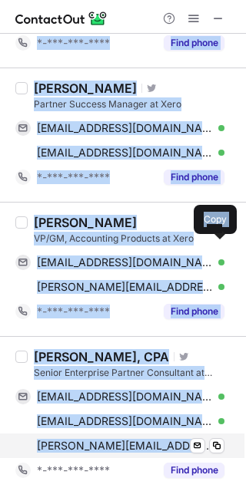
drag, startPoint x: 36, startPoint y: 64, endPoint x: 184, endPoint y: 444, distance: 407.2
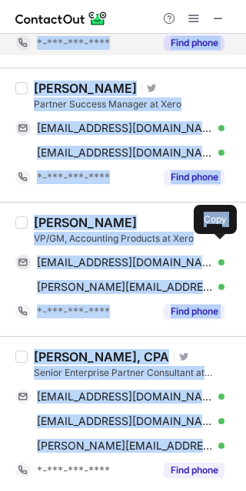
copy div "Devin Eppers Senior Account Manager at Xero devinreppers@gmail.com Verified Sen…"
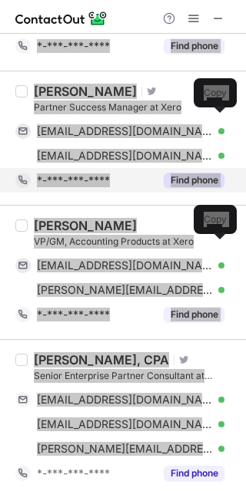
scroll to position [1864, 0]
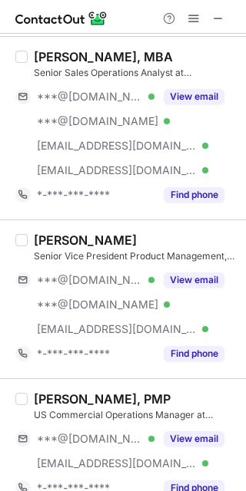
scroll to position [1839, 0]
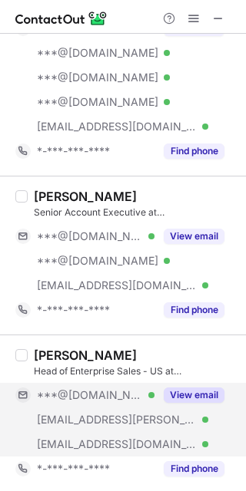
click at [208, 393] on button "View email" at bounding box center [194, 395] width 61 height 15
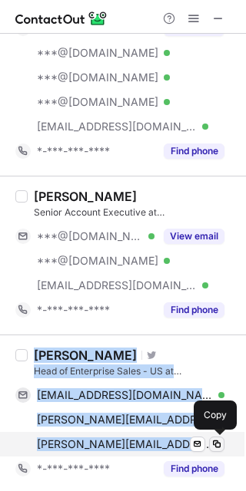
drag, startPoint x: 34, startPoint y: 339, endPoint x: 216, endPoint y: 441, distance: 209.7
click at [216, 441] on div "[PERSON_NAME] Visit Twitter profile Head of Enterprise Sales - US at Xero [EMAI…" at bounding box center [123, 414] width 246 height 159
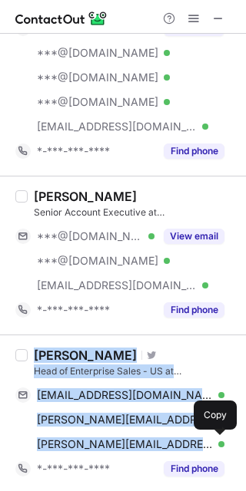
copy div "[PERSON_NAME] Visit Twitter profile Head of Enterprise Sales - US at Xero [EMAI…"
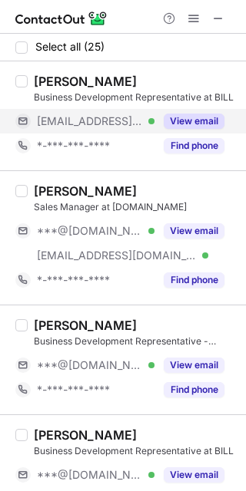
click at [185, 124] on button "View email" at bounding box center [194, 121] width 61 height 15
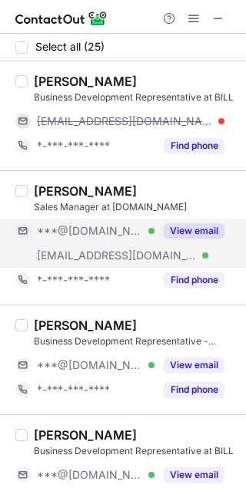
click at [189, 227] on button "View email" at bounding box center [194, 230] width 61 height 15
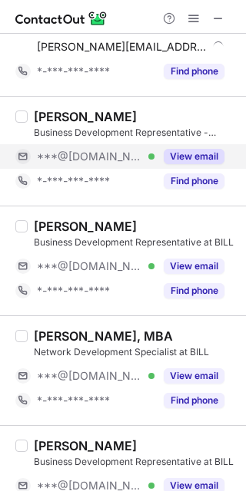
click at [193, 145] on div "View email" at bounding box center [189, 156] width 70 height 25
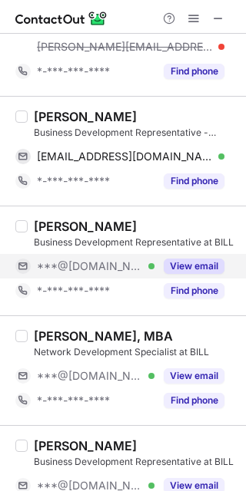
click at [184, 263] on button "View email" at bounding box center [194, 266] width 61 height 15
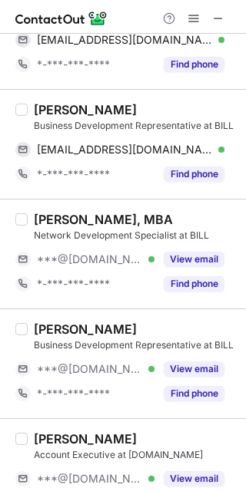
scroll to position [327, 0]
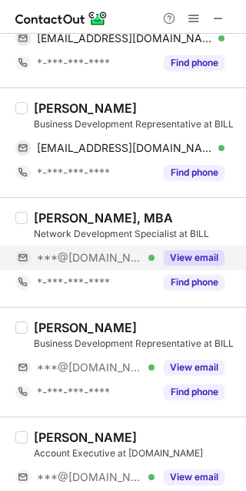
click at [185, 258] on button "View email" at bounding box center [194, 257] width 61 height 15
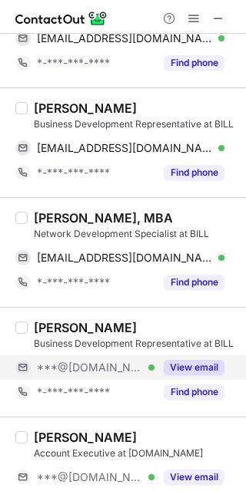
click at [190, 362] on button "View email" at bounding box center [194, 367] width 61 height 15
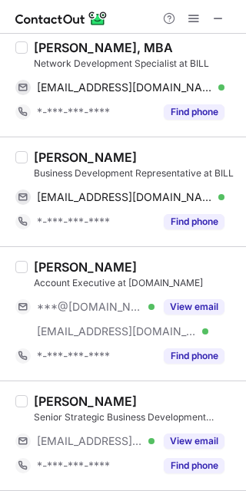
click at [178, 290] on div "Morgan Castor-Thomas Account Executive at Bill.com ***@yahoo.com Verified ***@b…" at bounding box center [132, 313] width 209 height 109
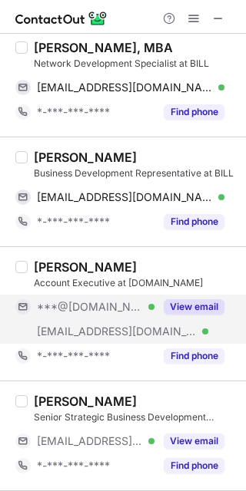
click at [177, 299] on button "View email" at bounding box center [194, 306] width 61 height 15
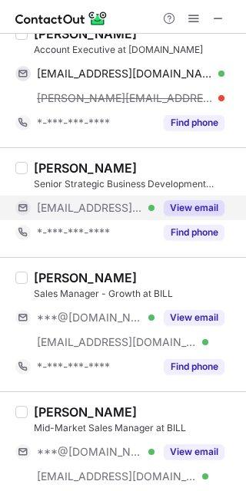
scroll to position [706, 0]
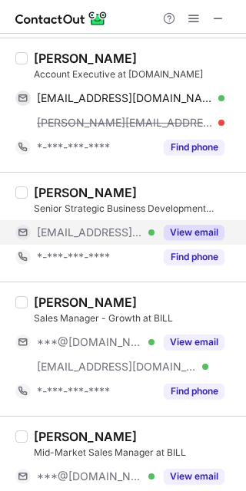
click at [195, 225] on button "View email" at bounding box center [194, 232] width 61 height 15
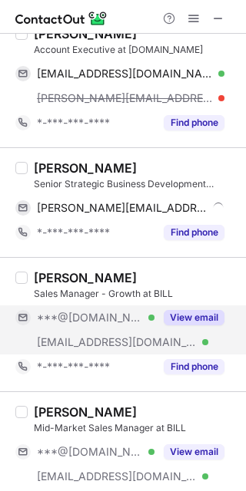
click at [177, 319] on button "View email" at bounding box center [194, 317] width 61 height 15
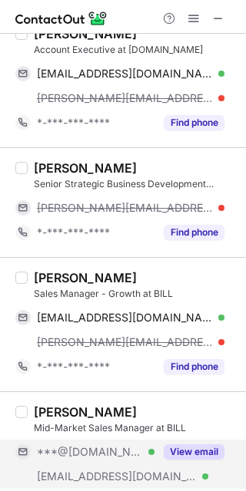
click at [185, 450] on button "View email" at bounding box center [194, 451] width 61 height 15
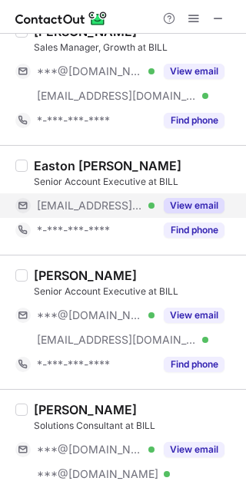
scroll to position [1221, 0]
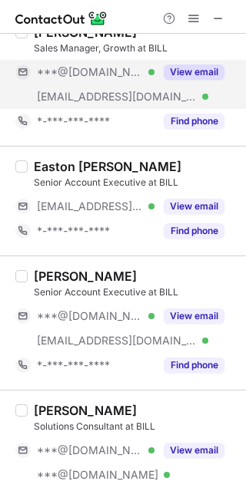
click at [187, 78] on div "View email" at bounding box center [189, 72] width 70 height 25
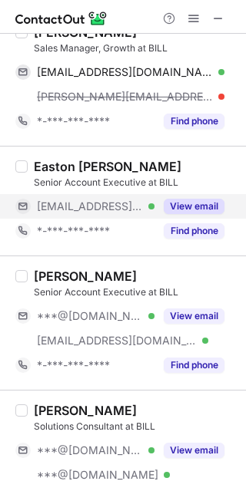
click at [190, 202] on button "View email" at bounding box center [194, 206] width 61 height 15
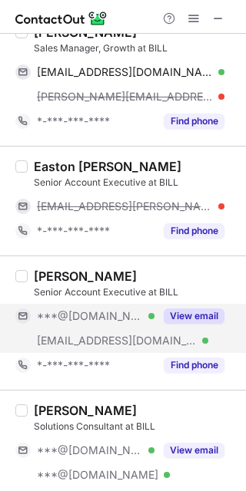
click at [188, 310] on button "View email" at bounding box center [194, 316] width 61 height 15
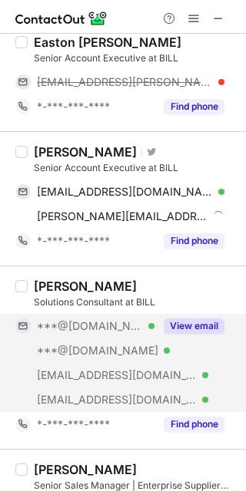
click at [186, 324] on button "View email" at bounding box center [194, 326] width 61 height 15
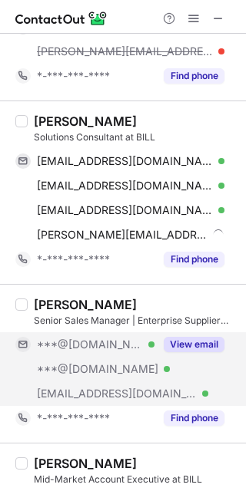
click at [190, 338] on button "View email" at bounding box center [194, 344] width 61 height 15
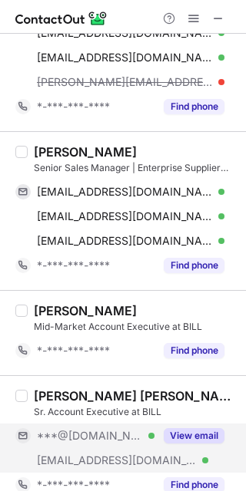
click at [174, 441] on div "View email" at bounding box center [189, 436] width 70 height 25
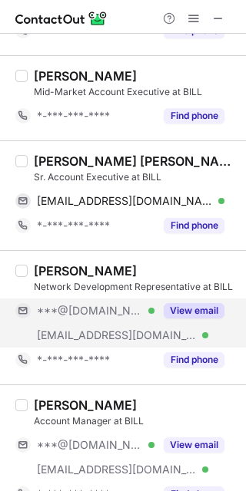
click at [198, 310] on button "View email" at bounding box center [194, 310] width 61 height 15
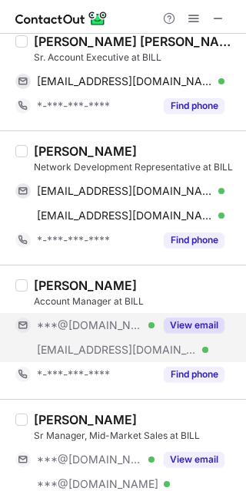
click at [190, 322] on button "View email" at bounding box center [194, 325] width 61 height 15
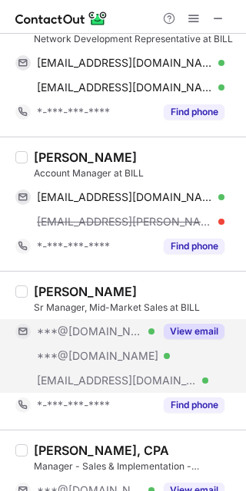
click at [185, 338] on div "View email" at bounding box center [189, 331] width 70 height 25
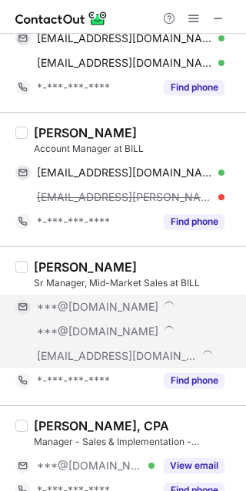
scroll to position [2116, 0]
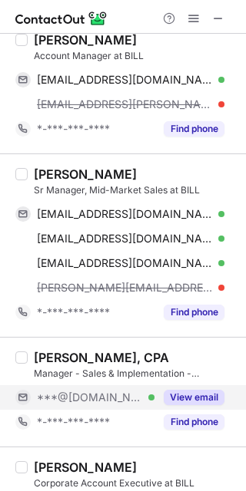
click at [178, 390] on button "View email" at bounding box center [194, 397] width 61 height 15
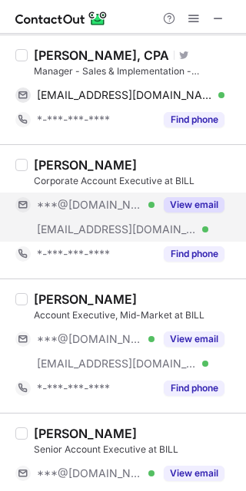
click at [183, 203] on button "View email" at bounding box center [194, 204] width 61 height 15
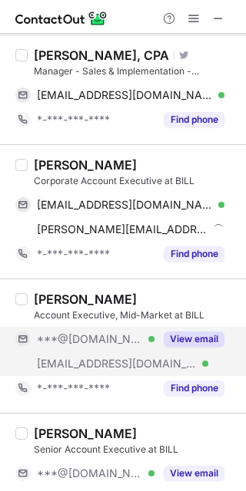
click at [189, 336] on button "View email" at bounding box center [194, 339] width 61 height 15
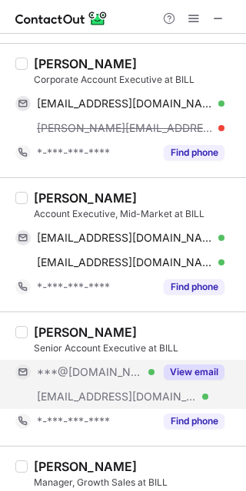
click at [178, 365] on button "View email" at bounding box center [194, 372] width 61 height 15
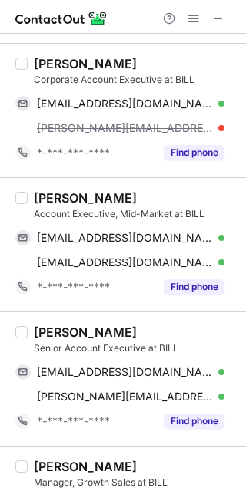
scroll to position [2531, 0]
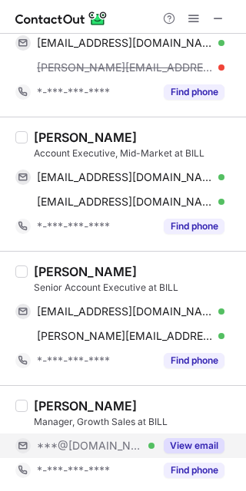
click at [180, 438] on button "View email" at bounding box center [194, 445] width 61 height 15
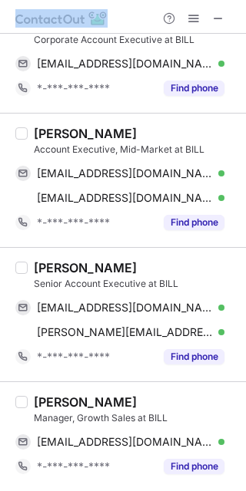
scroll to position [2457, 0]
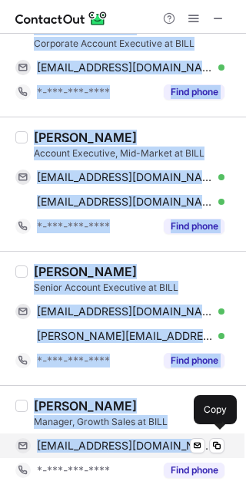
drag, startPoint x: 28, startPoint y: 82, endPoint x: 167, endPoint y: 451, distance: 393.6
copy div "Matthew M. Sales Manager at Bill.com matthewmetty@gmail.com Verified Send email…"
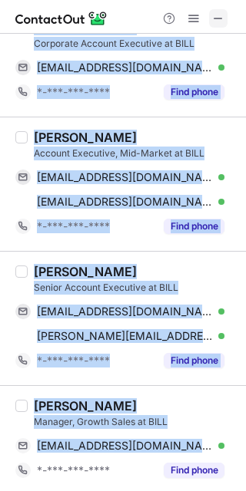
click at [216, 20] on span at bounding box center [218, 18] width 12 height 12
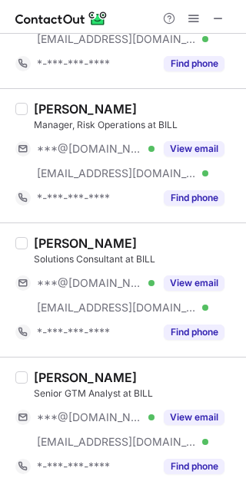
scroll to position [2826, 0]
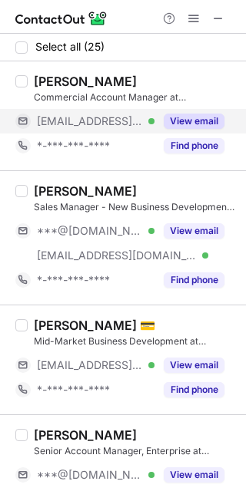
click at [181, 120] on button "View email" at bounding box center [194, 121] width 61 height 15
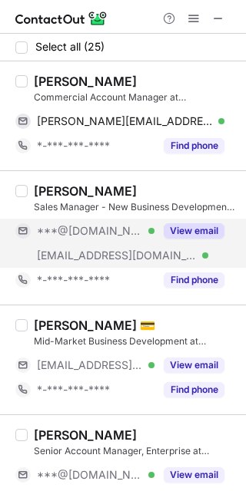
click at [187, 229] on button "View email" at bounding box center [194, 230] width 61 height 15
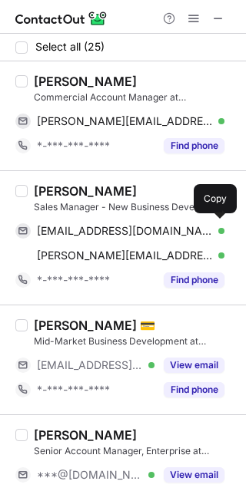
scroll to position [137, 0]
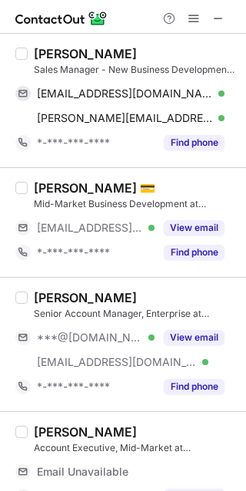
click at [190, 212] on div "[PERSON_NAME] 💳 Mid-Market Business Development at Ramp [EMAIL_ADDRESS][DOMAIN_…" at bounding box center [132, 222] width 209 height 84
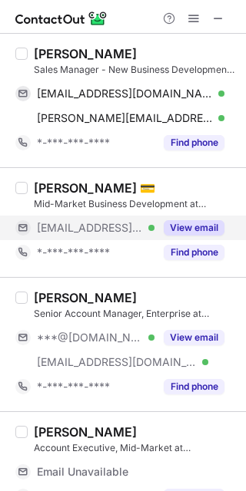
click at [190, 226] on button "View email" at bounding box center [194, 227] width 61 height 15
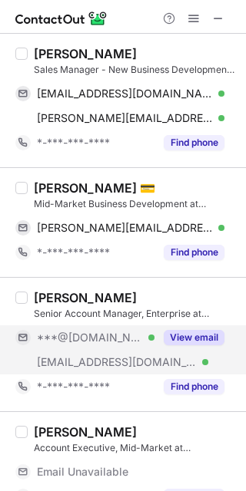
click at [180, 347] on div "View email" at bounding box center [189, 338] width 70 height 25
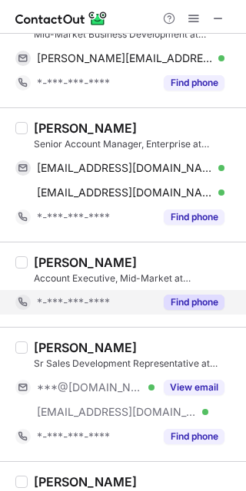
scroll to position [418, 0]
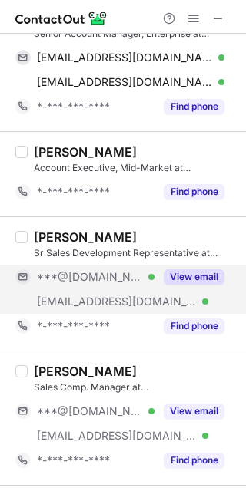
click at [200, 273] on button "View email" at bounding box center [194, 276] width 61 height 15
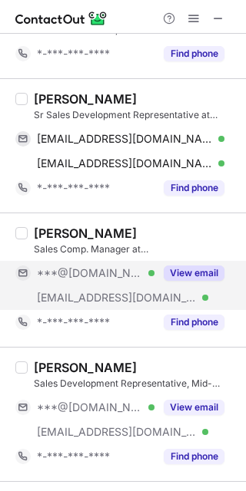
click at [189, 267] on button "View email" at bounding box center [194, 273] width 61 height 15
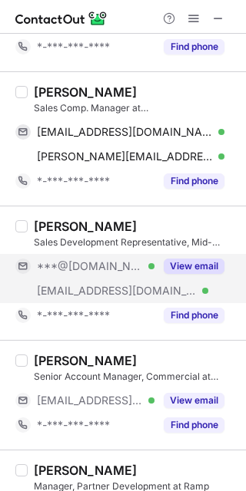
click at [190, 268] on button "View email" at bounding box center [194, 266] width 61 height 15
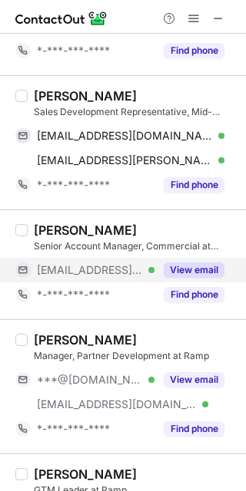
scroll to position [828, 0]
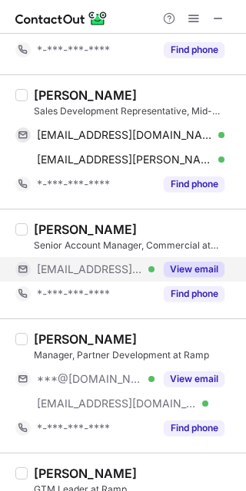
click at [196, 270] on button "View email" at bounding box center [194, 269] width 61 height 15
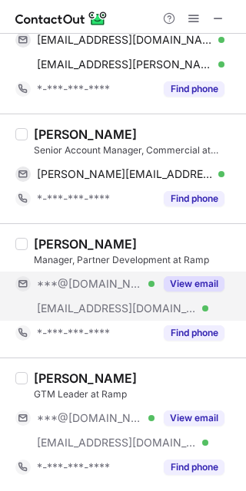
click at [190, 279] on button "View email" at bounding box center [194, 283] width 61 height 15
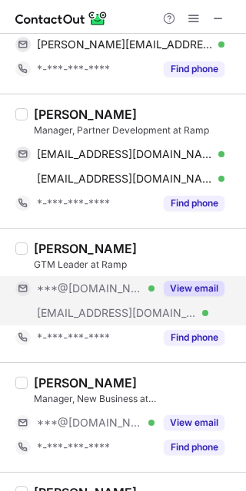
click at [180, 291] on button "View email" at bounding box center [194, 288] width 61 height 15
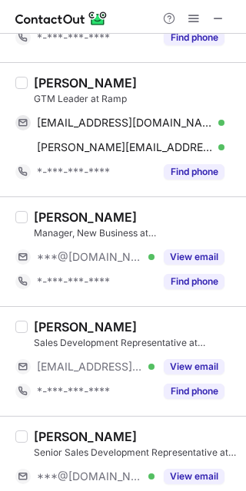
scroll to position [1221, 0]
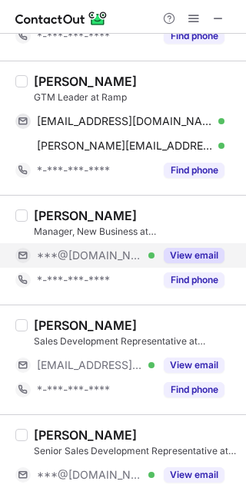
click at [193, 257] on button "View email" at bounding box center [194, 255] width 61 height 15
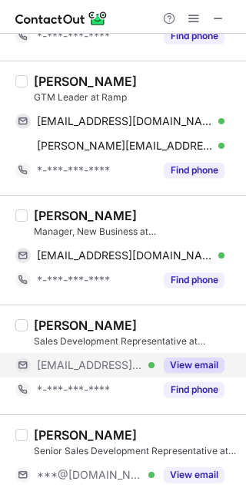
click at [181, 365] on button "View email" at bounding box center [194, 365] width 61 height 15
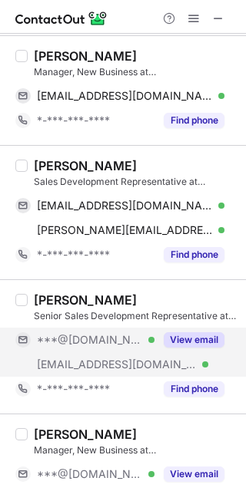
click at [193, 345] on div "View email" at bounding box center [189, 340] width 70 height 25
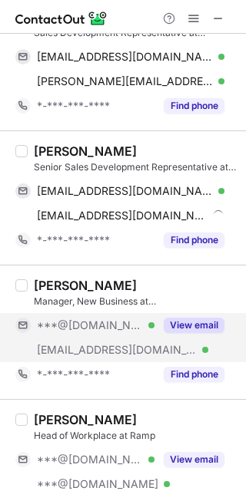
scroll to position [1529, 0]
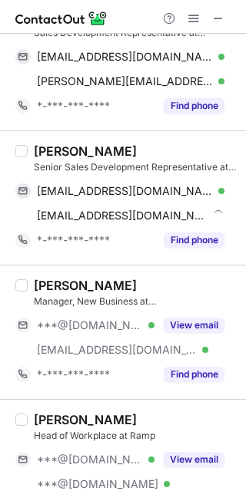
click at [202, 307] on div "[PERSON_NAME] Manager, New Business at Ramp ***@[DOMAIN_NAME] Verified [EMAIL_A…" at bounding box center [132, 332] width 209 height 109
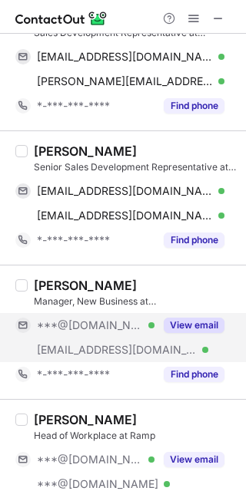
click at [196, 319] on button "View email" at bounding box center [194, 325] width 61 height 15
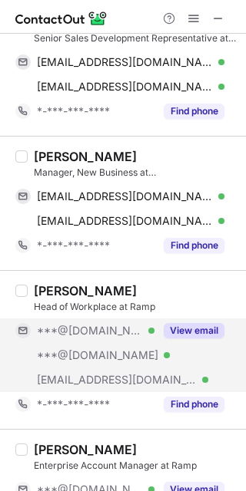
click at [190, 331] on button "View email" at bounding box center [194, 330] width 61 height 15
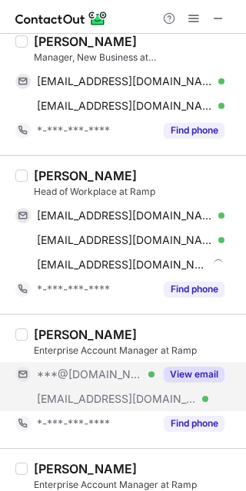
click at [180, 377] on button "View email" at bounding box center [194, 374] width 61 height 15
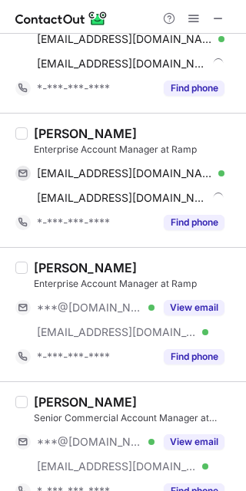
scroll to position [1975, 0]
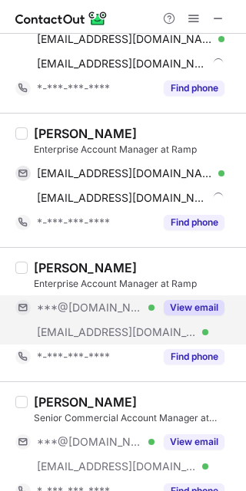
click at [211, 316] on div "View email" at bounding box center [189, 308] width 70 height 25
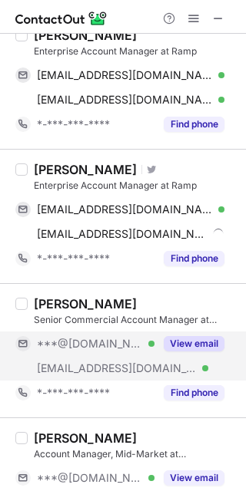
click at [193, 336] on button "View email" at bounding box center [194, 343] width 61 height 15
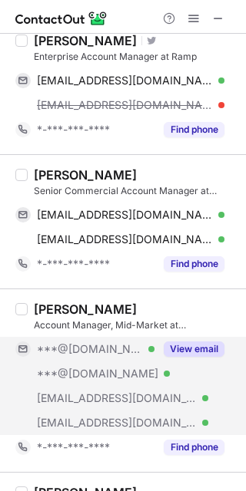
click at [183, 354] on div "View email" at bounding box center [189, 349] width 70 height 25
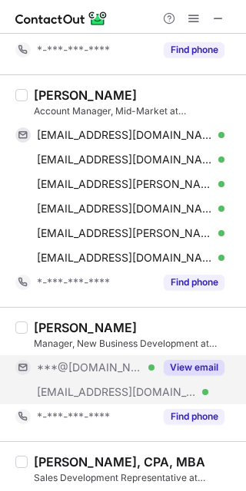
click at [186, 362] on button "View email" at bounding box center [194, 367] width 61 height 15
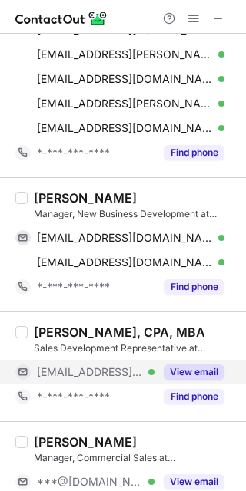
click at [183, 366] on button "View email" at bounding box center [194, 372] width 61 height 15
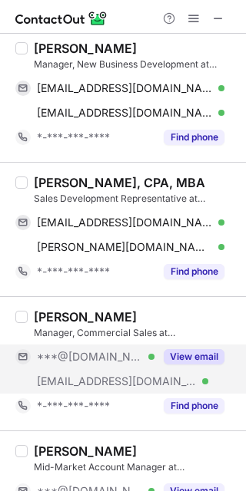
click at [193, 349] on button "View email" at bounding box center [194, 356] width 61 height 15
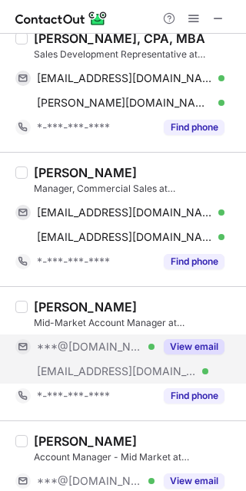
click at [197, 344] on button "View email" at bounding box center [194, 346] width 61 height 15
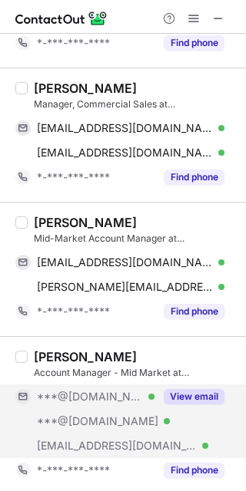
click at [182, 395] on button "View email" at bounding box center [194, 396] width 61 height 15
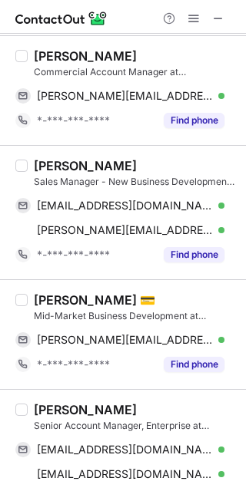
scroll to position [0, 0]
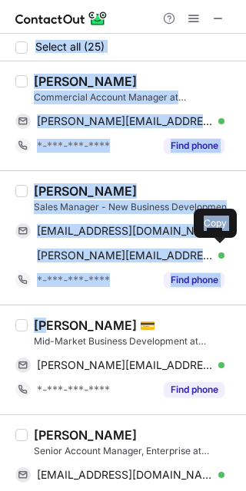
drag, startPoint x: 32, startPoint y: 54, endPoint x: 49, endPoint y: 322, distance: 269.2
click at [27, 61] on div "[PERSON_NAME] Commercial Account Manager at Ramp [PERSON_NAME][EMAIL_ADDRESS][P…" at bounding box center [123, 115] width 246 height 109
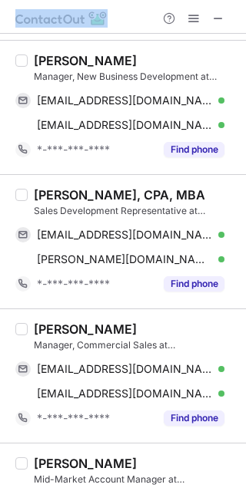
scroll to position [2900, 0]
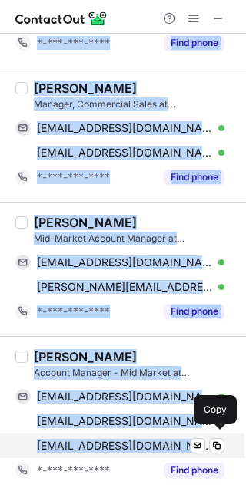
drag, startPoint x: 35, startPoint y: 64, endPoint x: 184, endPoint y: 448, distance: 412.0
copy div "Loremipsu Dolors Ametconsec Adipisc Elitsed do Eius temp.incidi@utla.etd Magnaa…"
